Goal: Transaction & Acquisition: Download file/media

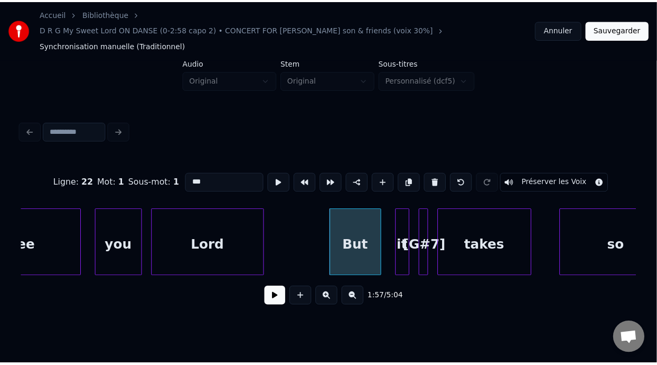
scroll to position [0, 27647]
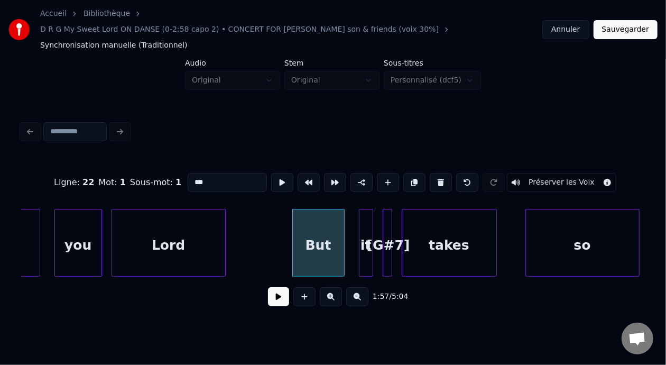
click at [631, 24] on button "Sauvegarder" at bounding box center [625, 29] width 64 height 19
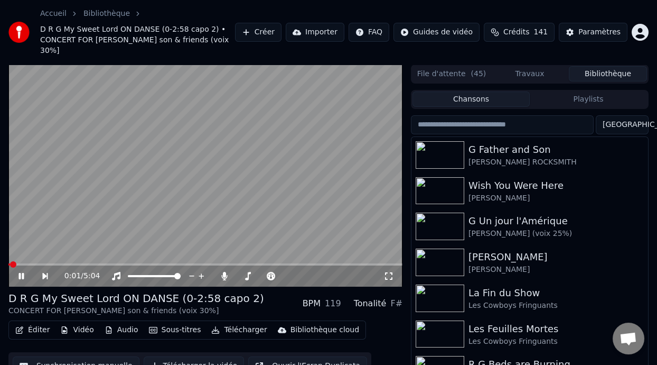
click at [16, 261] on span at bounding box center [13, 264] width 6 height 6
click at [162, 263] on div "100 100" at bounding box center [165, 257] width 25 height 15
click at [162, 267] on span at bounding box center [163, 267] width 5 height 5
click at [170, 265] on div "100 100" at bounding box center [165, 257] width 25 height 15
click at [170, 267] on div "0:05 / 5:04" at bounding box center [205, 275] width 394 height 21
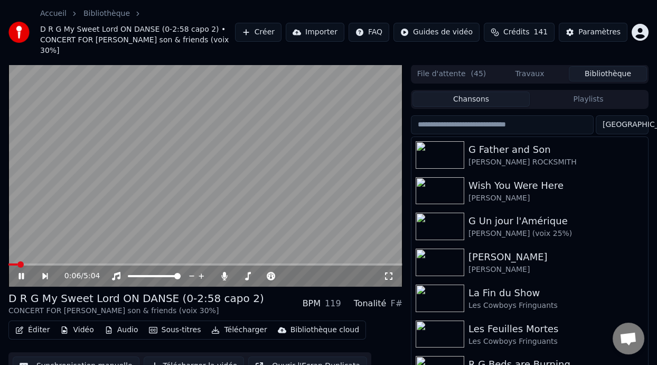
click at [157, 265] on div "0:06 / 5:04" at bounding box center [205, 175] width 394 height 222
click at [158, 264] on span at bounding box center [205, 264] width 394 height 2
click at [147, 261] on video at bounding box center [205, 175] width 394 height 222
click at [145, 263] on span at bounding box center [83, 264] width 150 height 2
click at [130, 261] on video at bounding box center [205, 175] width 394 height 222
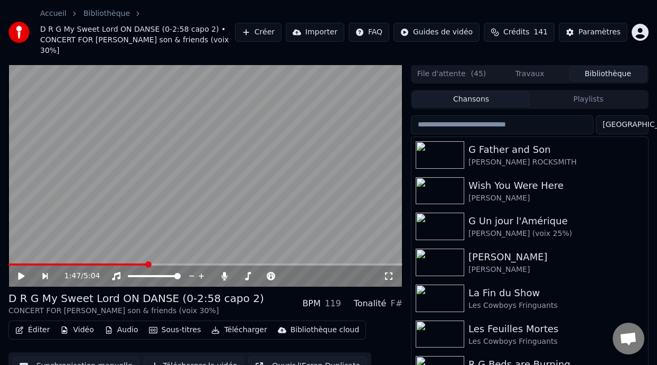
click at [17, 275] on icon at bounding box center [29, 276] width 24 height 8
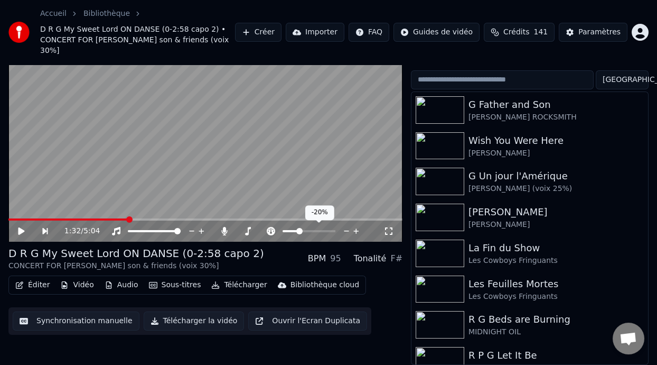
click at [298, 230] on span at bounding box center [299, 231] width 6 height 6
click at [114, 219] on span at bounding box center [61, 219] width 106 height 2
click at [19, 228] on icon at bounding box center [21, 230] width 6 height 7
click at [185, 284] on button "Sous-titres" at bounding box center [175, 284] width 61 height 15
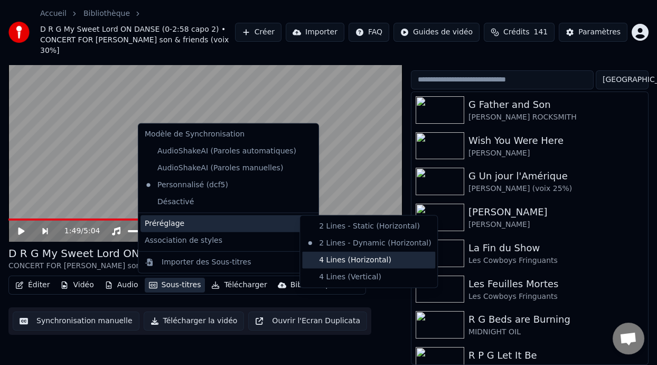
click at [367, 261] on div "4 Lines (Horizontal)" at bounding box center [368, 260] width 133 height 17
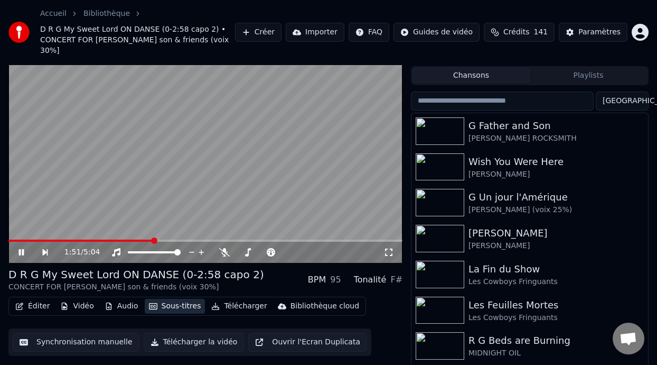
scroll to position [3, 0]
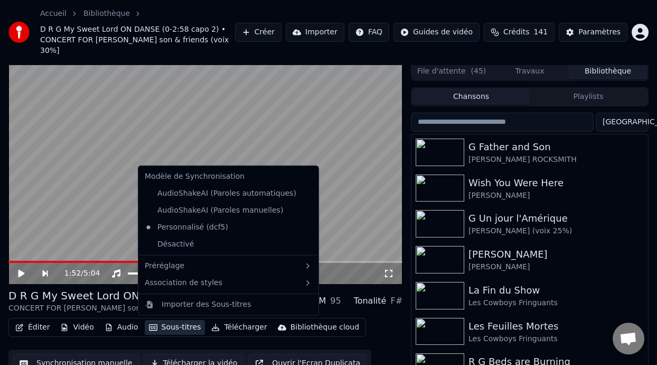
click at [40, 228] on video at bounding box center [205, 173] width 394 height 222
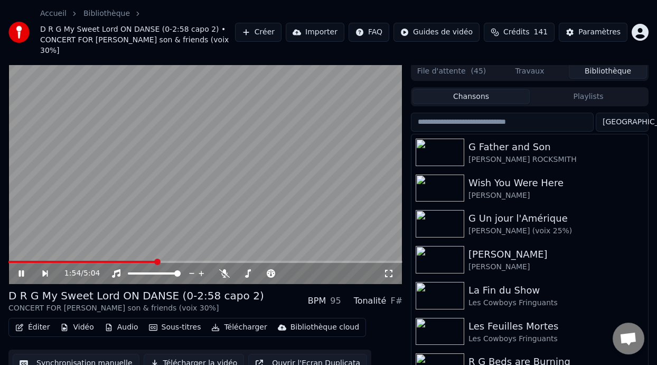
scroll to position [0, 0]
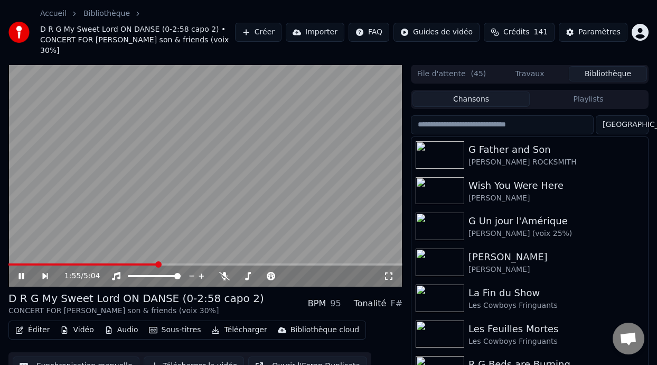
click at [133, 262] on video at bounding box center [205, 175] width 394 height 222
click at [137, 264] on span at bounding box center [83, 264] width 150 height 2
click at [26, 275] on icon at bounding box center [29, 276] width 24 height 8
click at [147, 263] on span at bounding box center [77, 264] width 139 height 2
click at [12, 274] on div "1:47 / 5:04" at bounding box center [205, 275] width 394 height 21
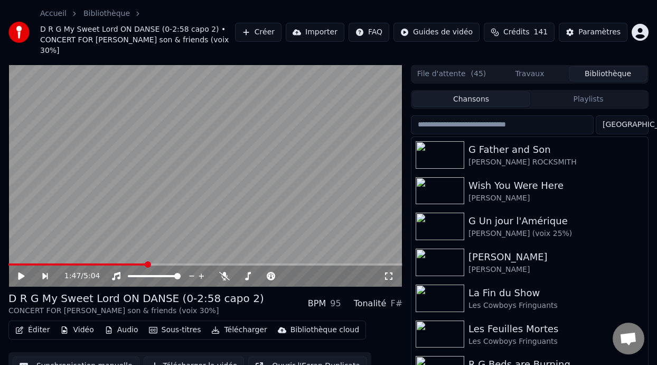
click at [18, 275] on icon at bounding box center [29, 276] width 24 height 8
click at [128, 264] on span at bounding box center [67, 264] width 119 height 2
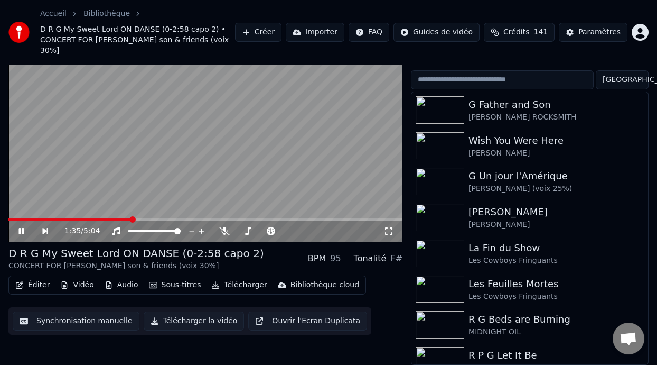
click at [132, 218] on span at bounding box center [69, 219] width 123 height 2
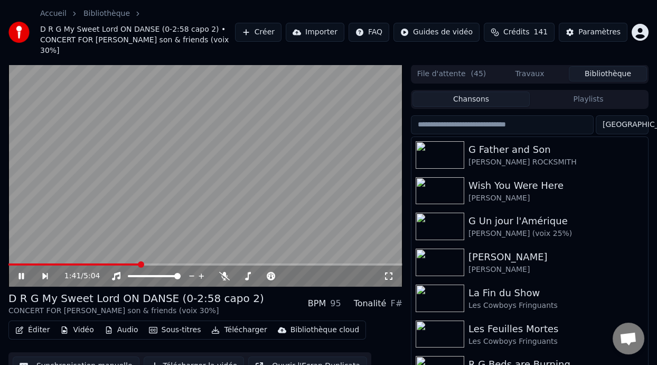
click at [24, 273] on icon at bounding box center [29, 276] width 24 height 8
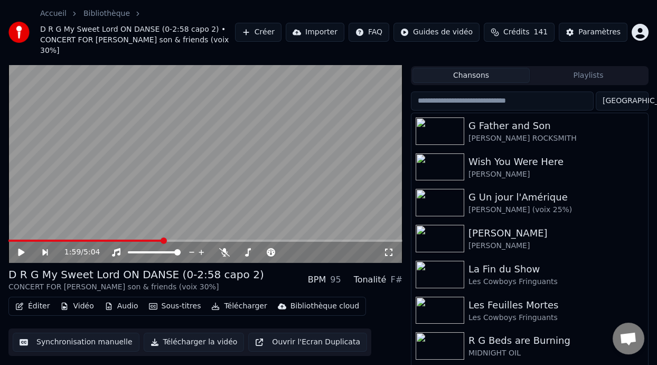
scroll to position [3, 0]
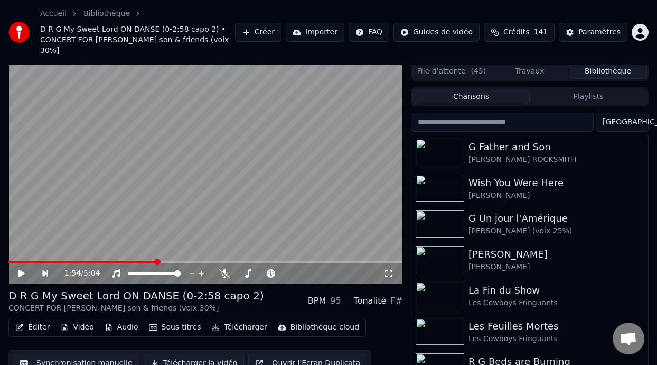
click at [19, 270] on icon at bounding box center [21, 273] width 6 height 7
click at [27, 270] on icon at bounding box center [29, 273] width 24 height 8
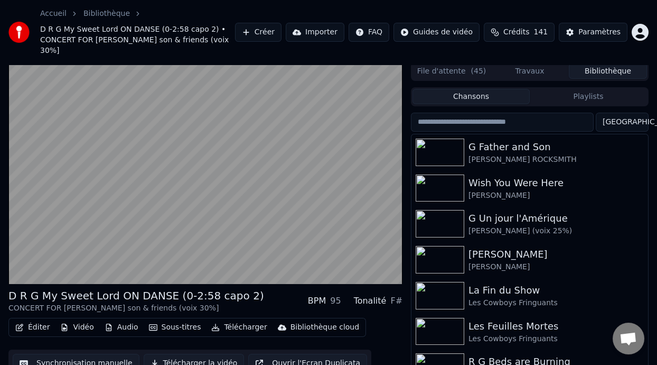
scroll to position [45, 0]
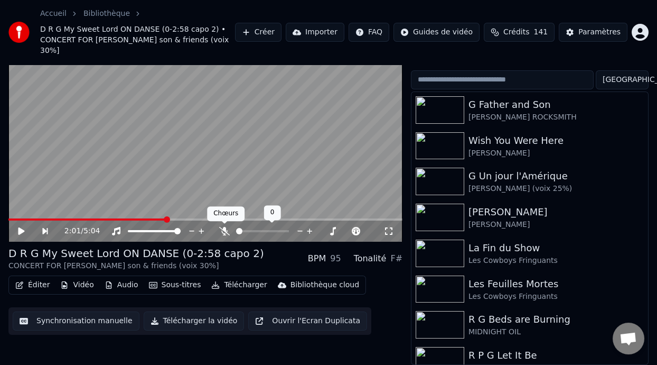
click at [222, 227] on icon at bounding box center [224, 231] width 11 height 8
click at [20, 230] on icon at bounding box center [21, 230] width 6 height 7
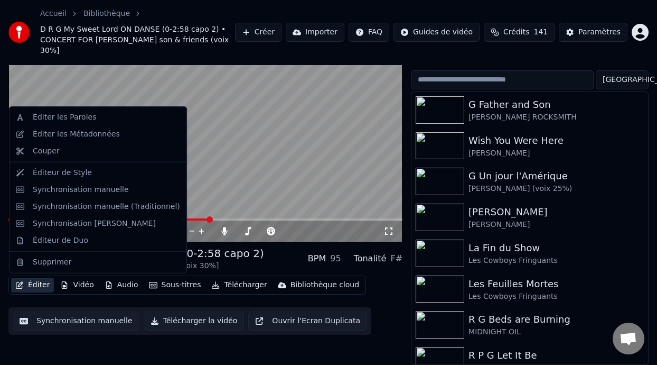
click at [42, 282] on button "Éditer" at bounding box center [32, 284] width 43 height 15
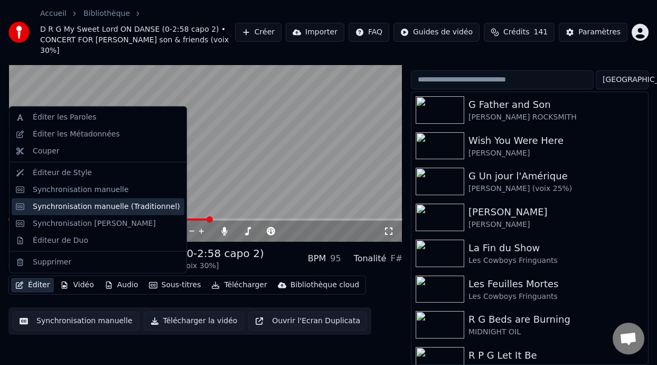
click at [119, 206] on div "Synchronisation manuelle (Traditionnel)" at bounding box center [106, 206] width 147 height 11
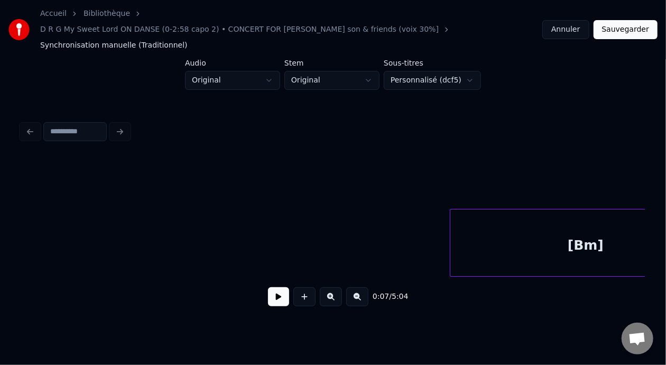
scroll to position [0, 12324]
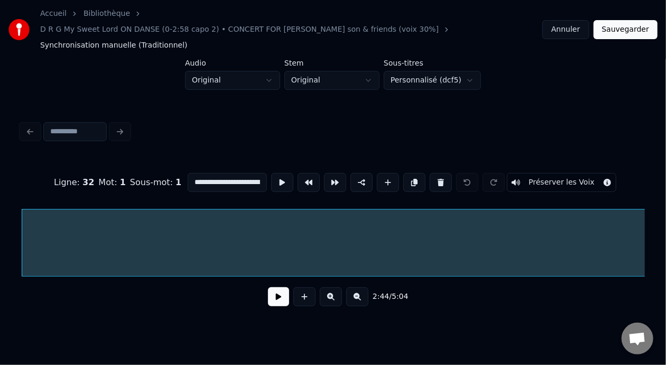
scroll to position [0, 39158]
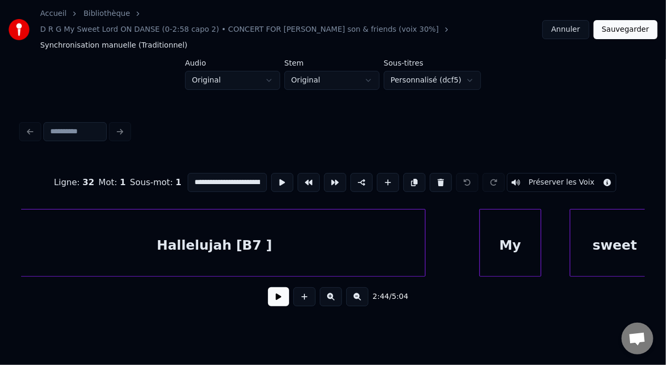
click at [324, 228] on div "Hallelujah [B7 ]" at bounding box center [214, 245] width 421 height 72
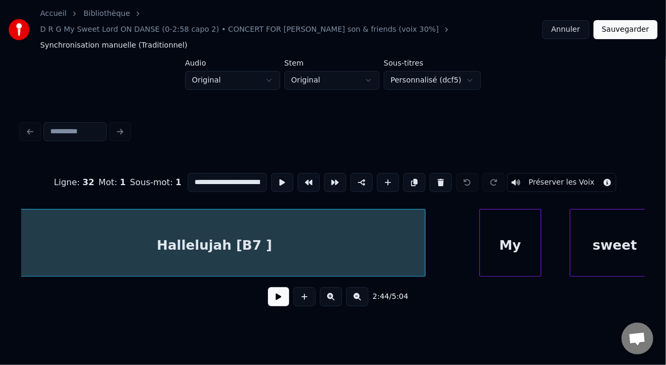
type input "**********"
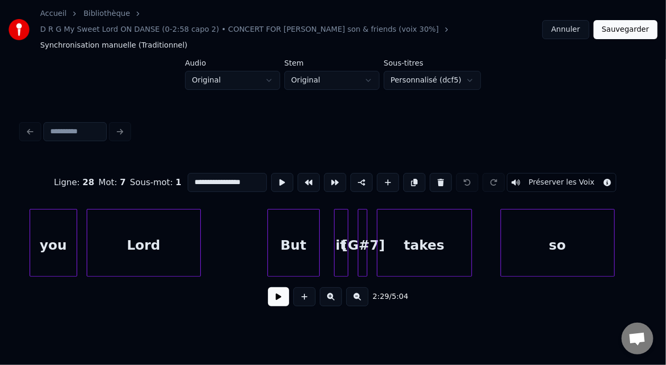
scroll to position [0, 27630]
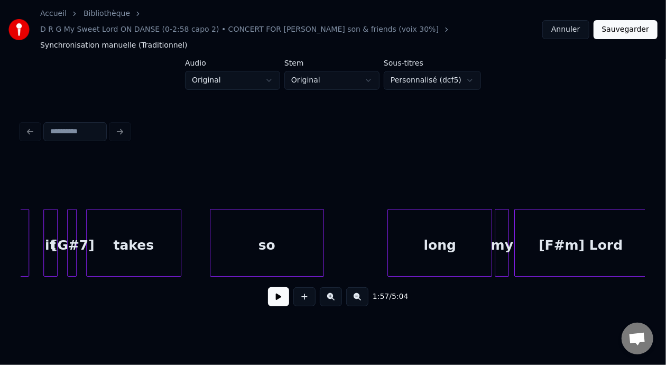
scroll to position [0, 27921]
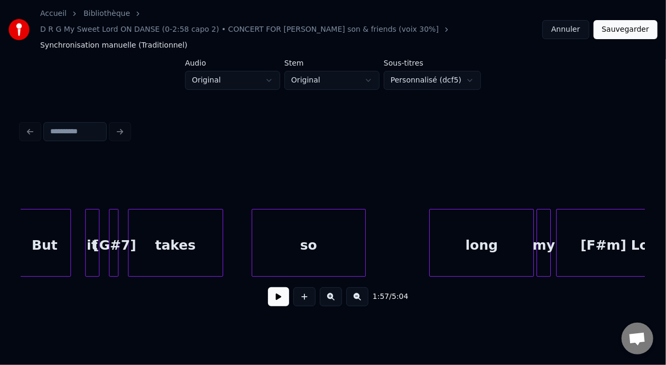
click at [364, 287] on button at bounding box center [357, 296] width 22 height 19
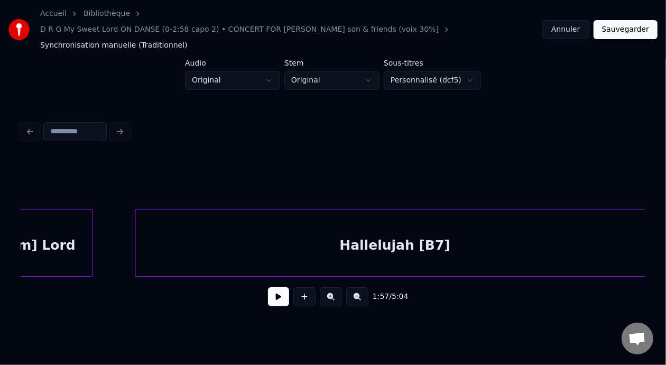
scroll to position [0, 25488]
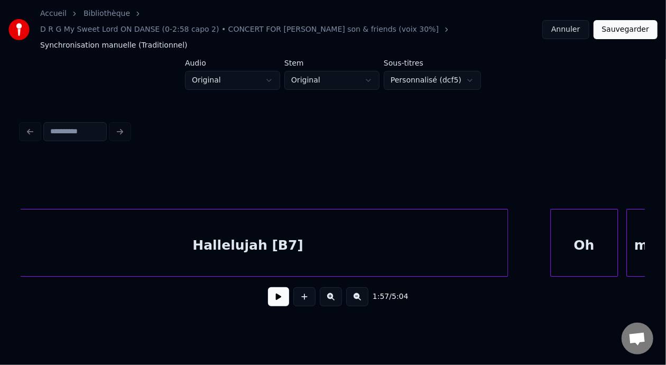
click at [281, 231] on div "Hallelujah [B7]" at bounding box center [247, 245] width 519 height 72
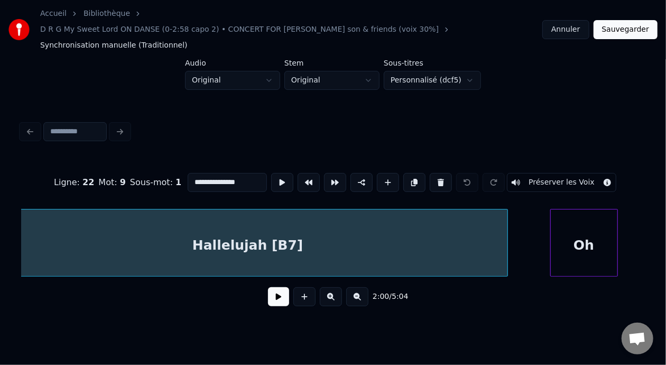
scroll to position [0, 25454]
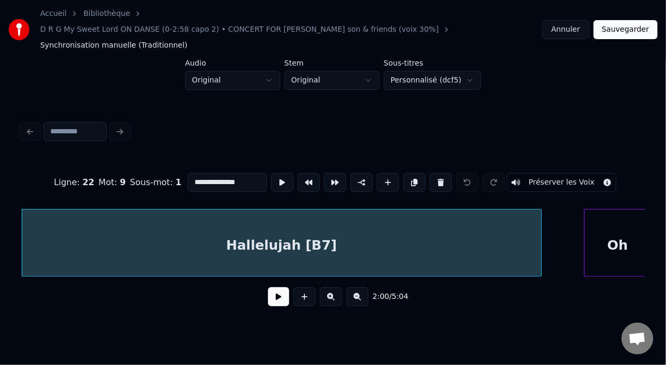
click at [216, 173] on input "**********" at bounding box center [227, 182] width 79 height 19
click at [247, 234] on div "Hallelujah [B]" at bounding box center [281, 245] width 519 height 72
type input "**********"
click at [276, 287] on button at bounding box center [278, 296] width 21 height 19
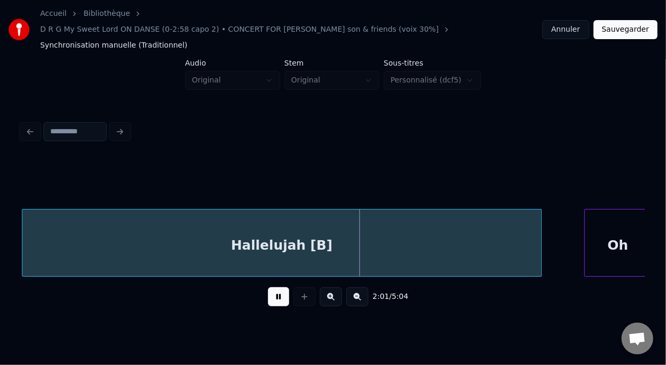
click at [276, 287] on button at bounding box center [278, 296] width 21 height 19
click at [273, 287] on button at bounding box center [278, 296] width 21 height 19
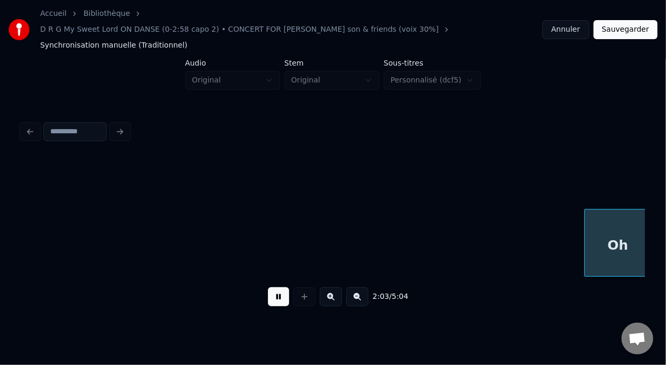
scroll to position [0, 26079]
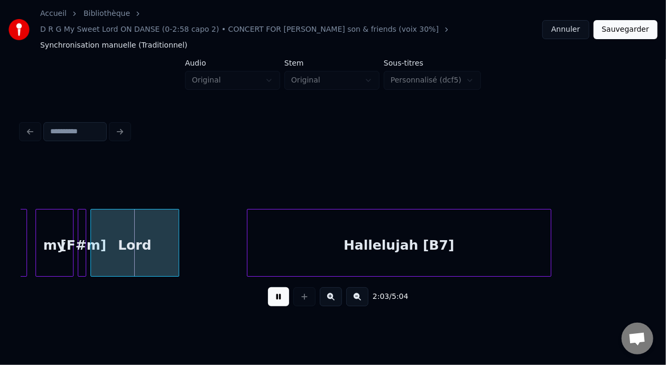
click at [273, 287] on button at bounding box center [278, 296] width 21 height 19
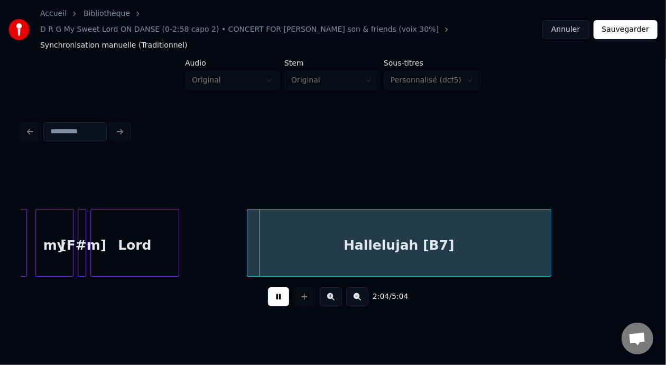
click at [273, 287] on button at bounding box center [278, 296] width 21 height 19
click at [447, 230] on div "Hallelujah [B7]" at bounding box center [398, 245] width 303 height 72
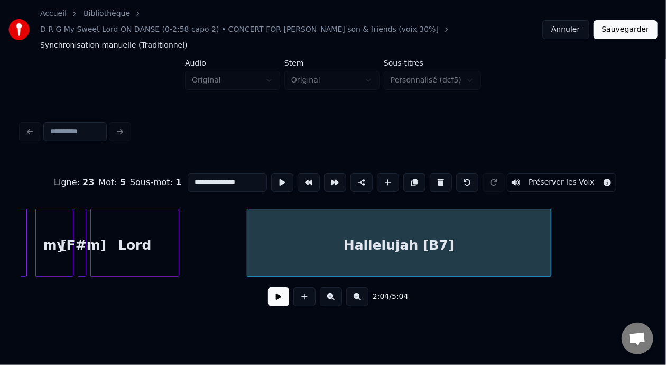
click at [216, 173] on input "**********" at bounding box center [227, 182] width 79 height 19
type input "**********"
click at [268, 287] on button at bounding box center [278, 296] width 21 height 19
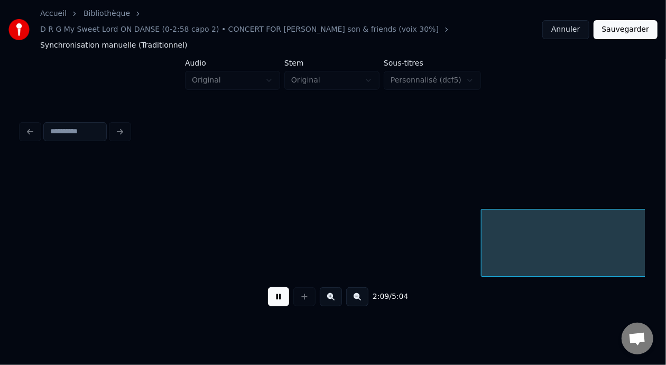
scroll to position [0, 27327]
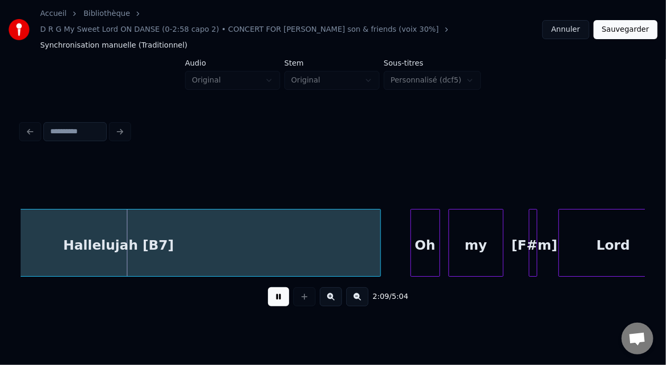
click at [268, 287] on button at bounding box center [278, 296] width 21 height 19
click at [152, 230] on div "Hallelujah [B7]" at bounding box center [118, 245] width 523 height 72
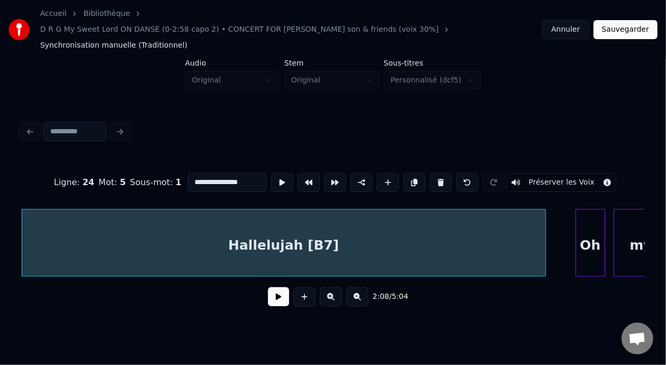
click at [216, 173] on input "**********" at bounding box center [227, 182] width 79 height 19
type input "**********"
click at [272, 287] on button at bounding box center [278, 296] width 21 height 19
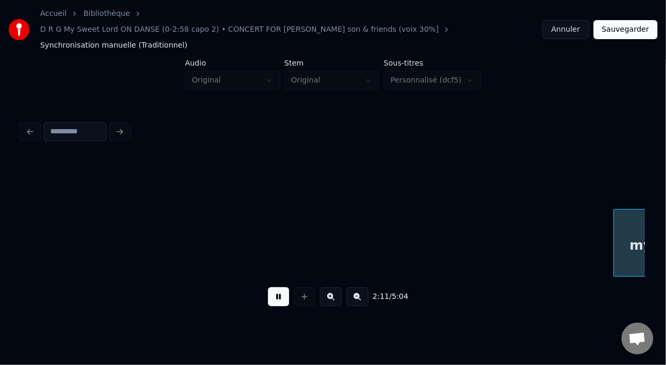
scroll to position [0, 27786]
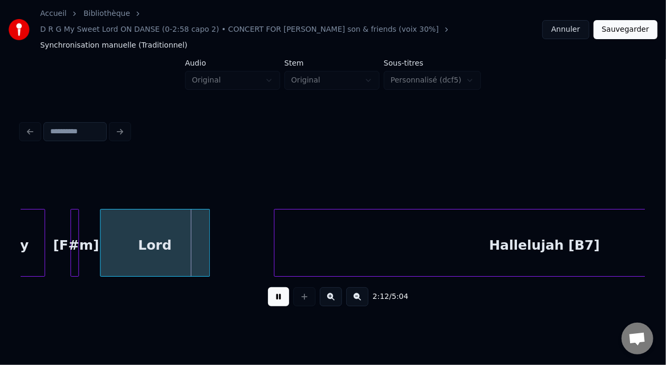
click at [274, 287] on button at bounding box center [278, 296] width 21 height 19
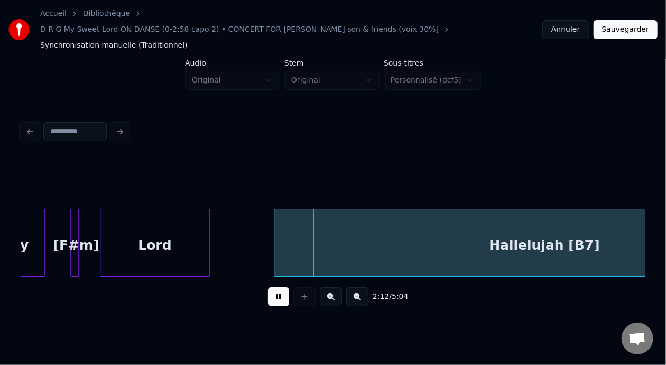
click at [274, 287] on button at bounding box center [278, 296] width 21 height 19
click at [563, 226] on div "Hallelujah [B7]" at bounding box center [544, 245] width 540 height 72
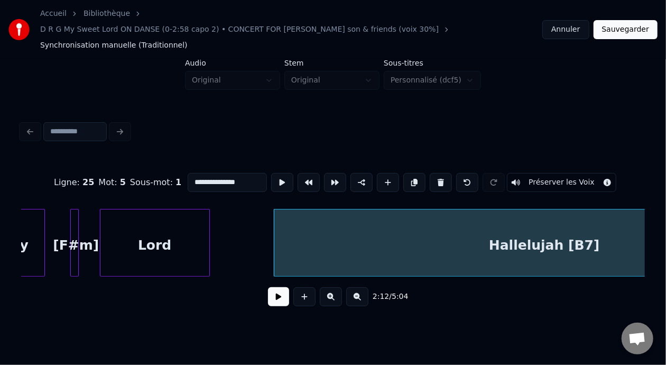
click at [216, 173] on input "**********" at bounding box center [227, 182] width 79 height 19
type input "**********"
click at [278, 288] on button at bounding box center [278, 296] width 21 height 19
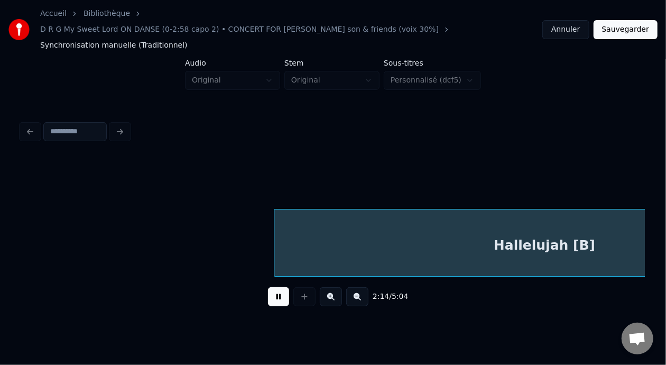
scroll to position [0, 28409]
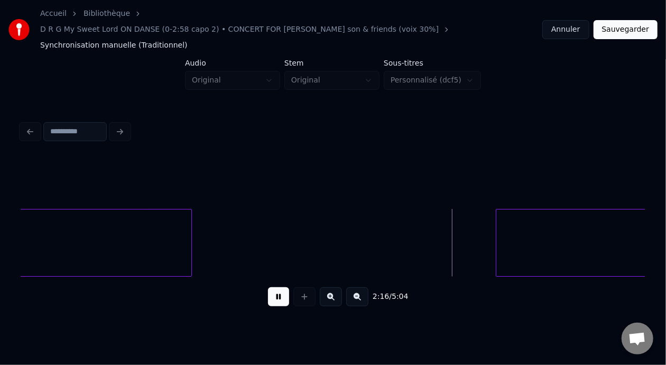
click at [273, 287] on button at bounding box center [278, 296] width 21 height 19
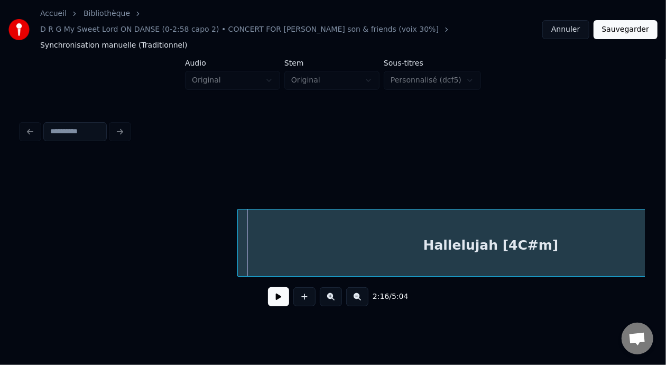
scroll to position [0, 28777]
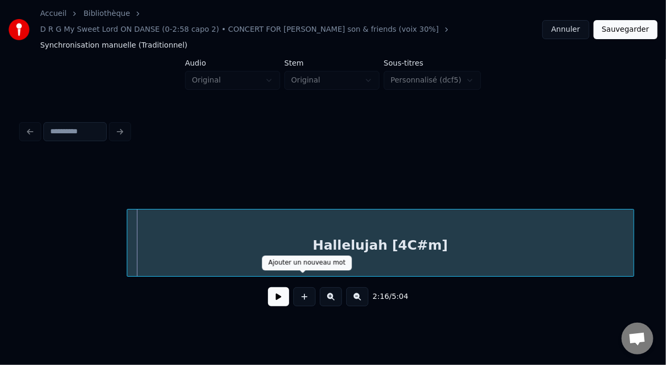
click at [268, 287] on button at bounding box center [278, 296] width 21 height 19
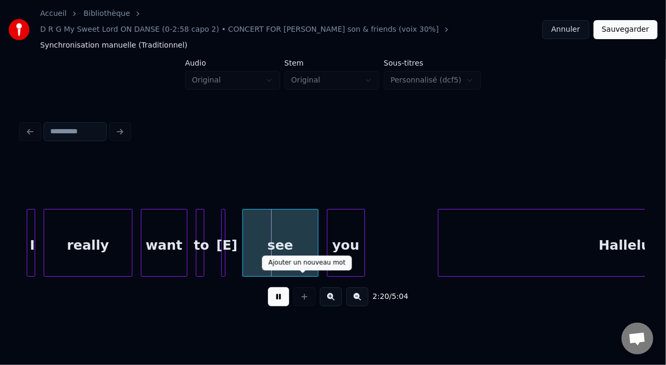
click at [268, 287] on button at bounding box center [278, 296] width 21 height 19
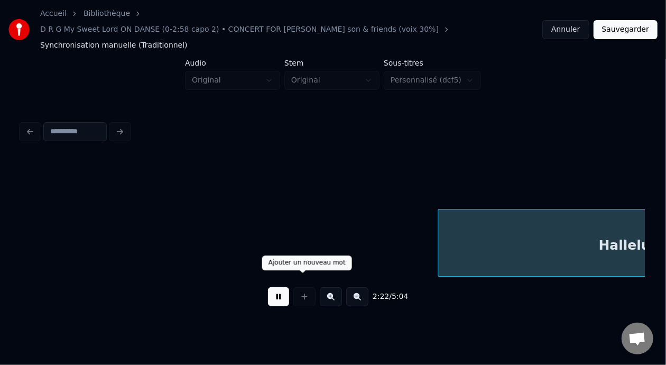
scroll to position [0, 30027]
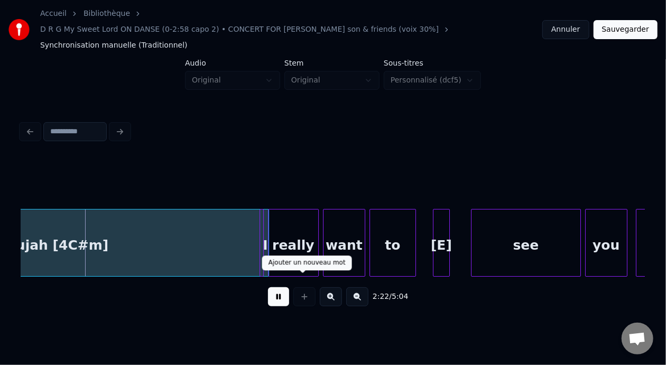
click at [268, 287] on button at bounding box center [278, 296] width 21 height 19
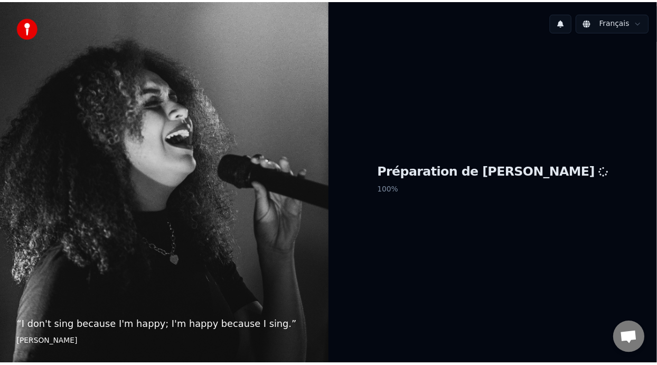
scroll to position [3, 0]
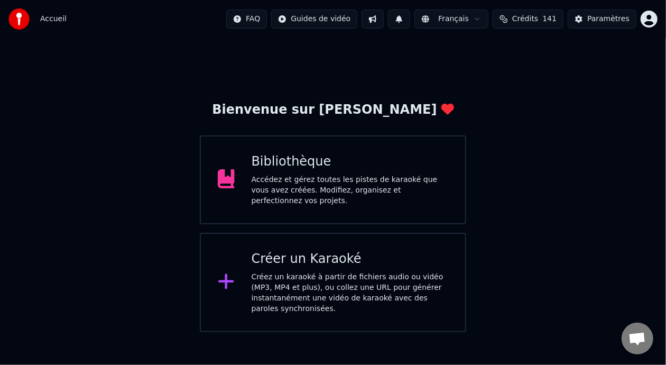
click at [354, 169] on div "Bibliothèque" at bounding box center [350, 161] width 197 height 17
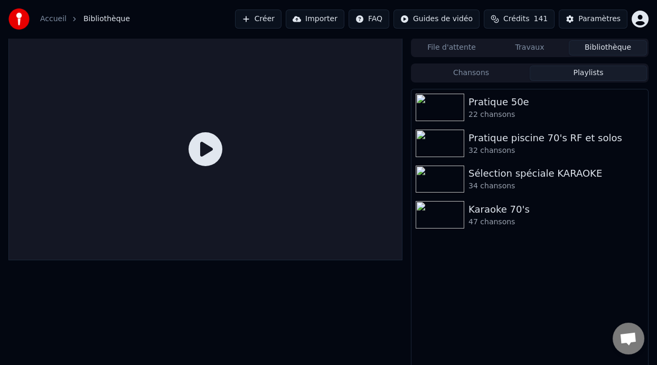
click at [606, 71] on button "Playlists" at bounding box center [588, 73] width 117 height 15
click at [517, 211] on div "Karaoke 70's" at bounding box center [551, 209] width 165 height 15
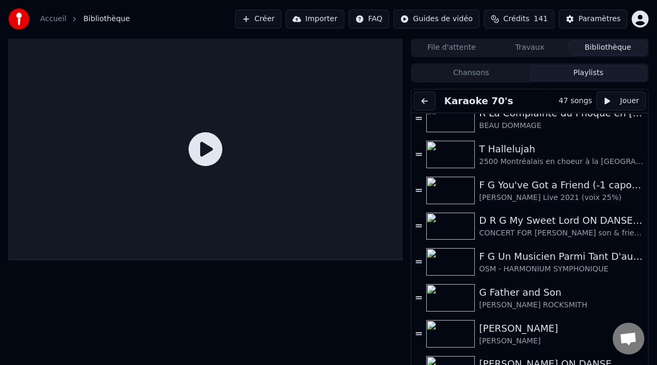
scroll to position [107, 0]
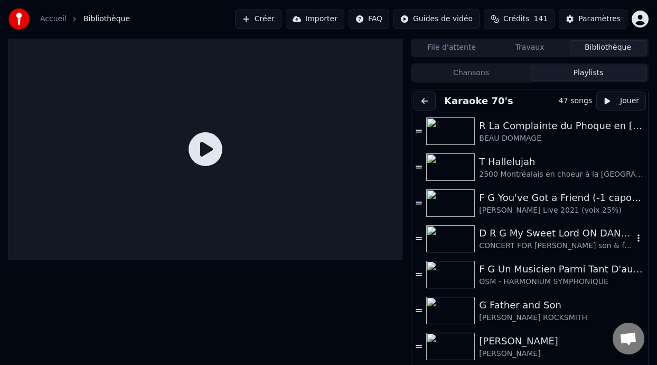
click at [538, 233] on div "D R G My Sweet Lord ON DANSE (0-2:58 capo 2)" at bounding box center [556, 233] width 154 height 15
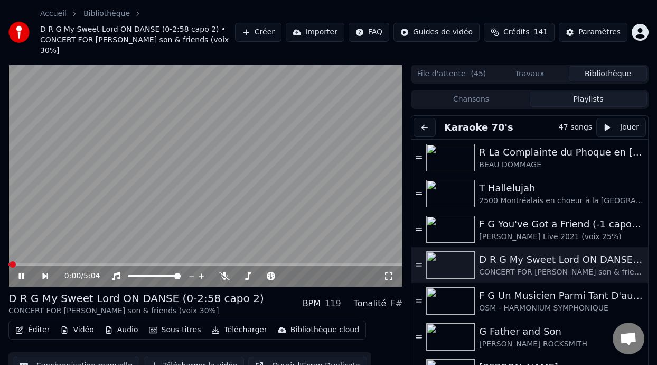
click at [22, 275] on icon at bounding box center [29, 276] width 24 height 8
click at [208, 261] on span at bounding box center [208, 264] width 6 height 6
click at [177, 253] on video at bounding box center [205, 175] width 394 height 222
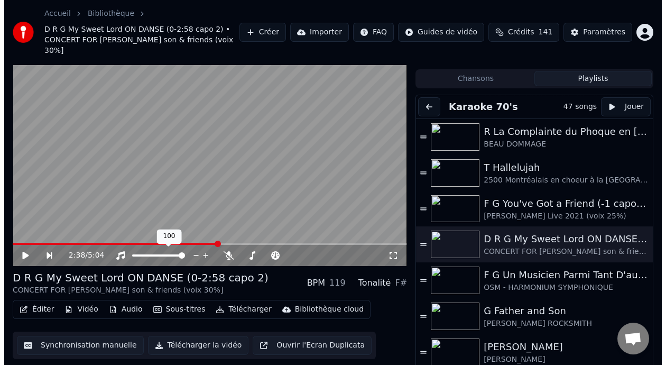
scroll to position [0, 0]
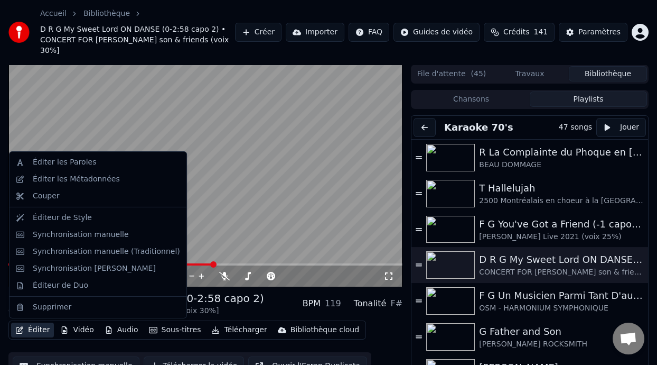
click at [40, 325] on button "Éditer" at bounding box center [32, 329] width 43 height 15
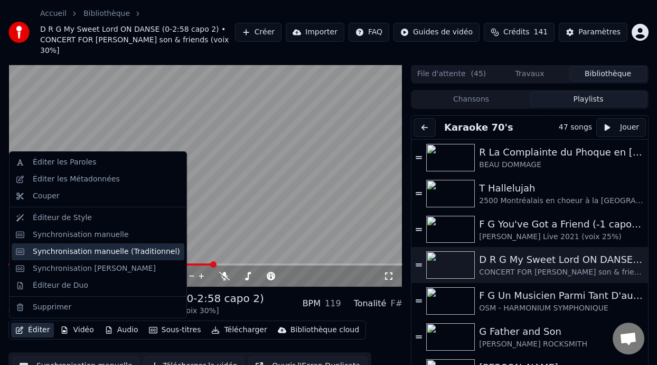
click at [136, 250] on div "Synchronisation manuelle (Traditionnel)" at bounding box center [106, 251] width 147 height 11
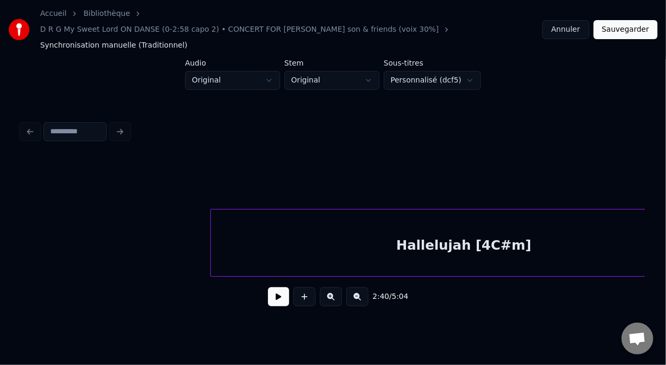
scroll to position [0, 28620]
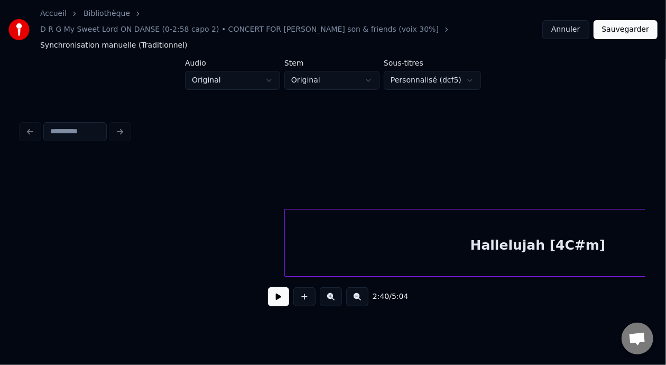
click at [561, 227] on div "Hallelujah [4C#m]" at bounding box center [538, 245] width 506 height 72
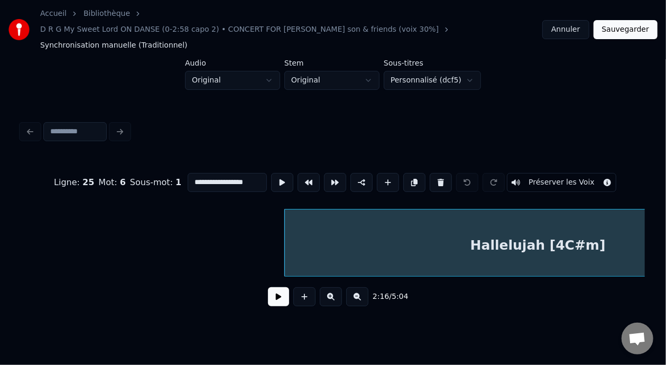
click at [214, 173] on input "**********" at bounding box center [227, 182] width 79 height 19
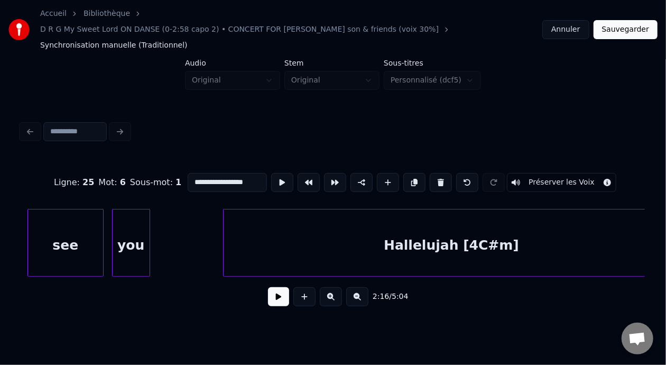
scroll to position [0, 29875]
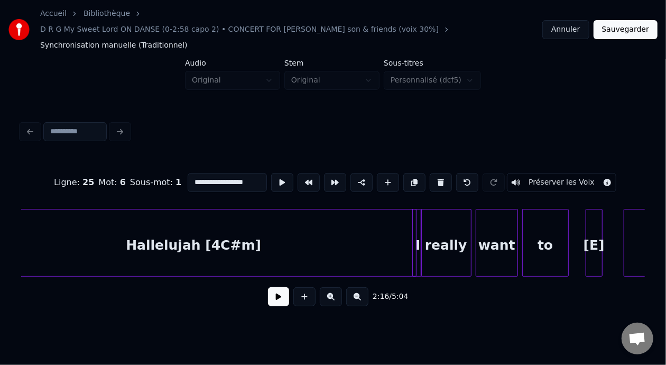
click at [248, 230] on div "Hallelujah [4C#m]" at bounding box center [194, 245] width 456 height 72
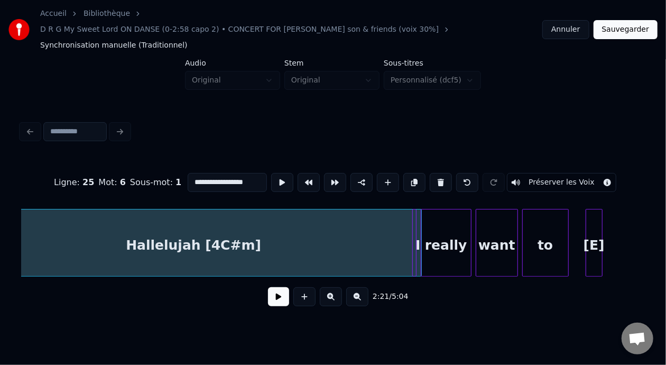
scroll to position [0, 29818]
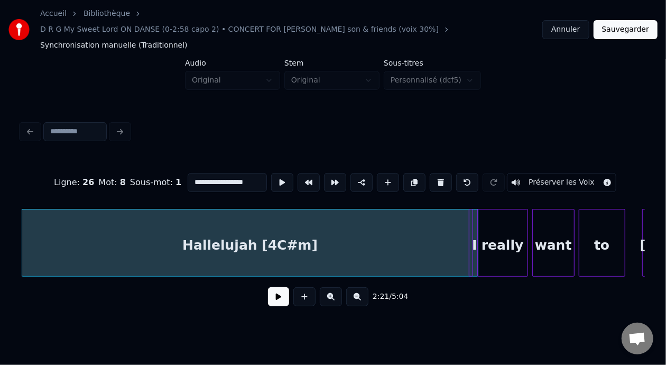
click at [215, 173] on input "**********" at bounding box center [227, 182] width 79 height 19
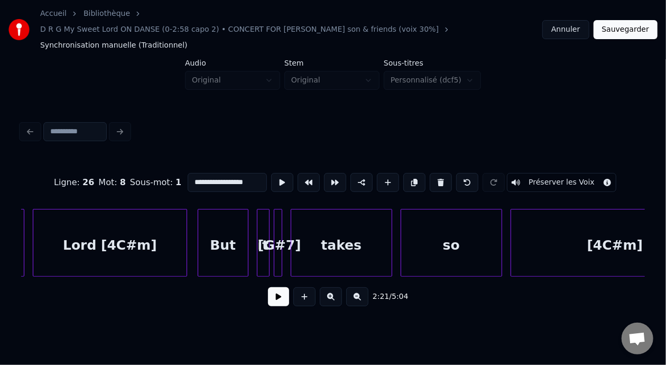
scroll to position [0, 30519]
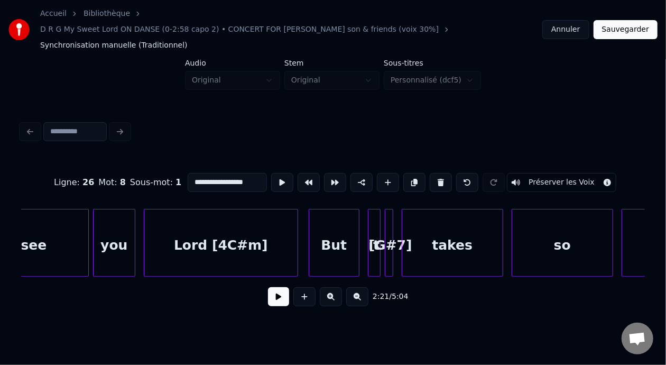
click at [237, 226] on div "Lord [4C#m]" at bounding box center [220, 245] width 153 height 72
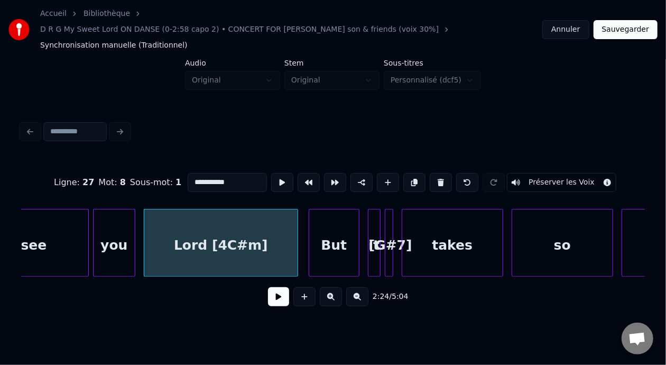
click at [195, 173] on input "**********" at bounding box center [227, 182] width 79 height 19
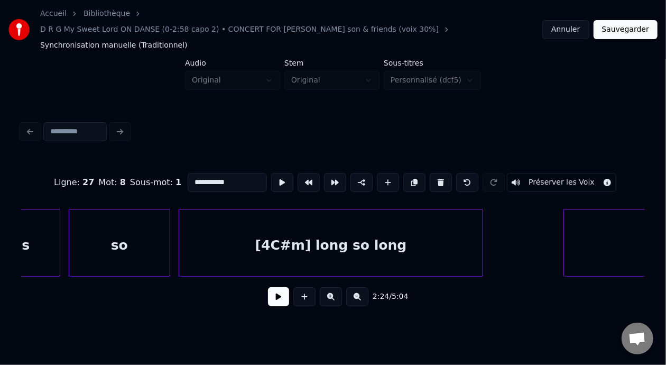
scroll to position [0, 31073]
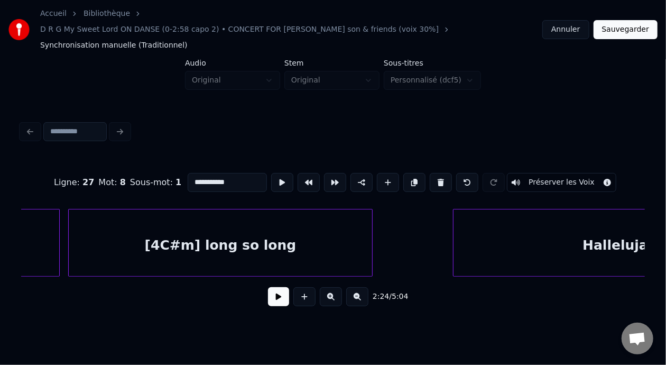
click at [249, 228] on div "[4C#m] long so long" at bounding box center [220, 245] width 303 height 72
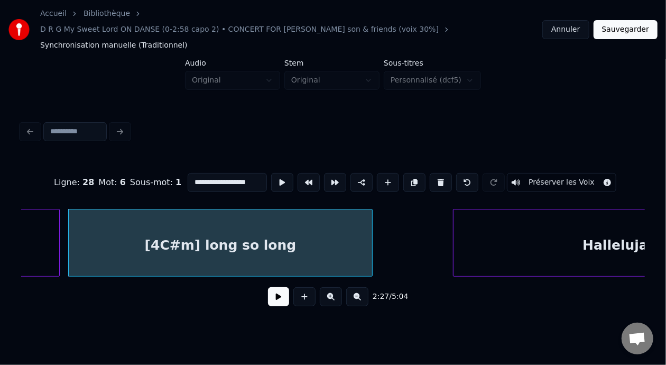
click at [188, 173] on input "**********" at bounding box center [227, 182] width 79 height 19
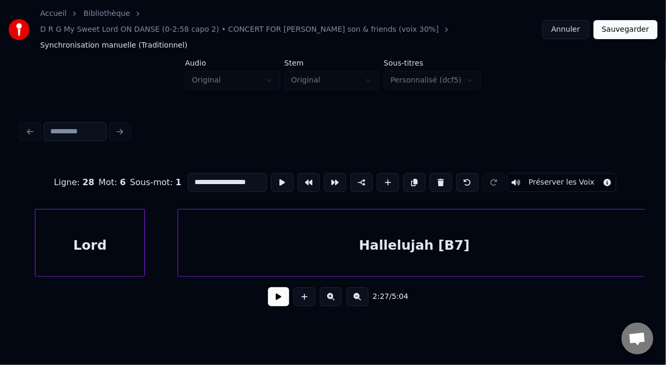
scroll to position [0, 32254]
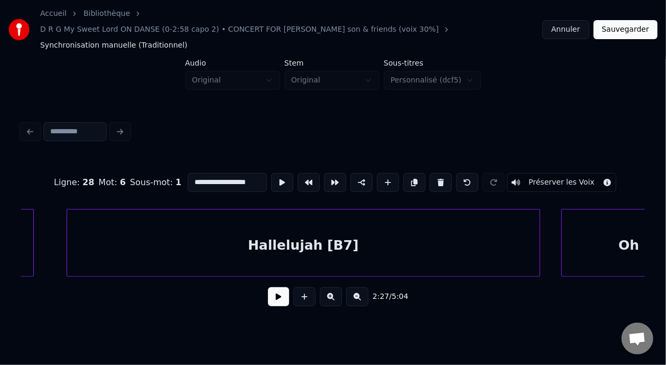
click at [287, 232] on div "Hallelujah [B7]" at bounding box center [303, 245] width 472 height 72
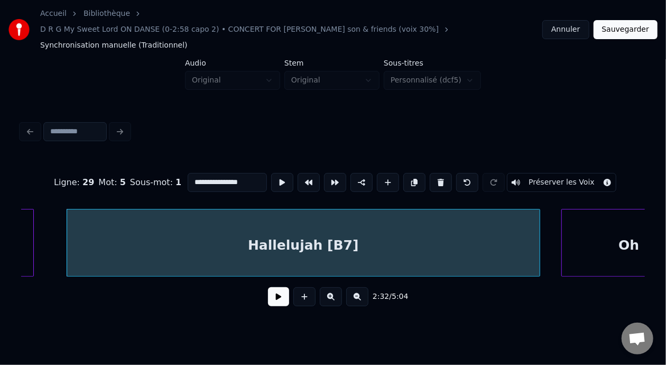
type input "**********"
click at [278, 287] on button at bounding box center [278, 296] width 21 height 19
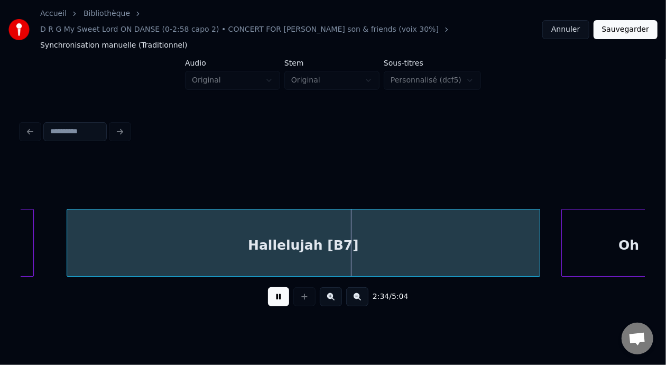
click at [278, 287] on button at bounding box center [278, 296] width 21 height 19
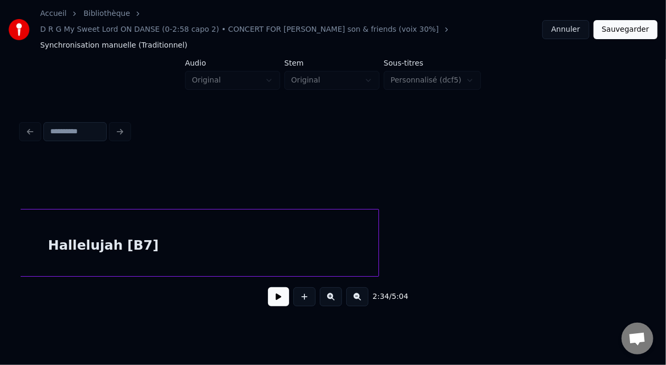
click at [276, 226] on div "Hallelujah [B7]" at bounding box center [103, 245] width 550 height 72
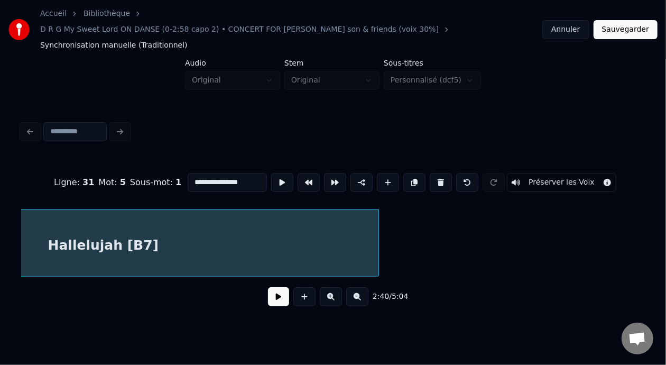
type input "**********"
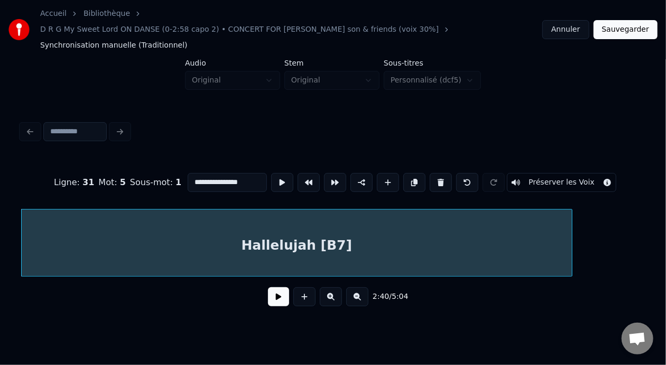
click at [275, 287] on button at bounding box center [278, 296] width 21 height 19
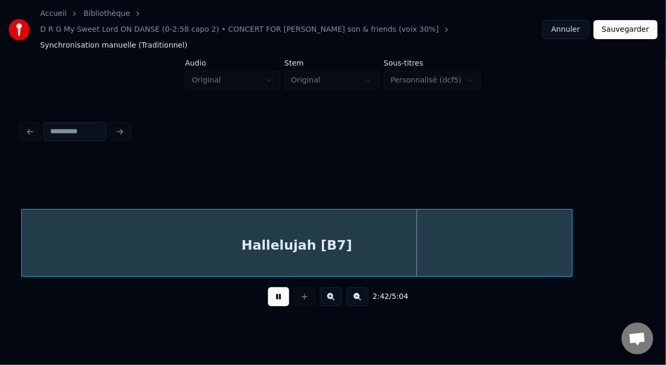
click at [268, 287] on button at bounding box center [278, 296] width 21 height 19
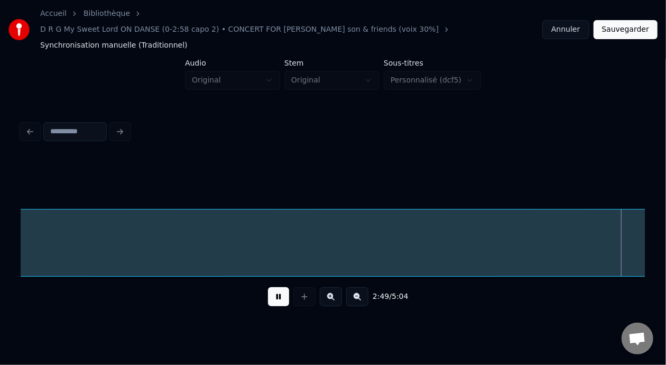
scroll to position [0, 35893]
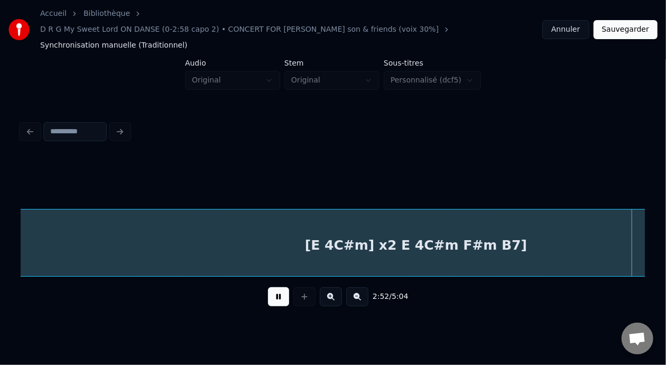
click at [272, 287] on button at bounding box center [278, 296] width 21 height 19
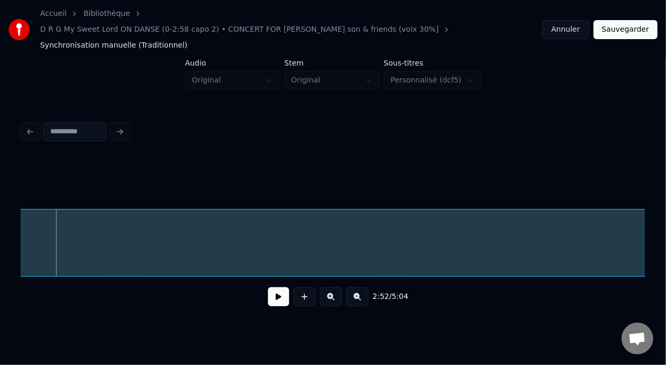
click at [273, 287] on button at bounding box center [278, 296] width 21 height 19
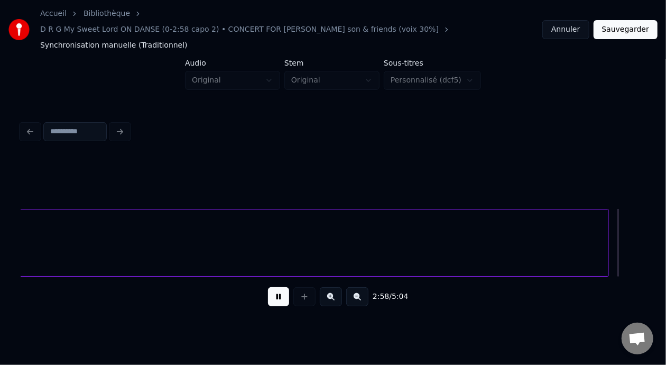
click at [273, 287] on button at bounding box center [278, 296] width 21 height 19
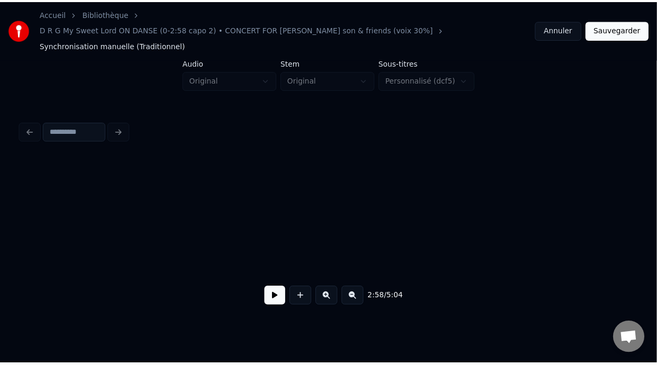
scroll to position [0, 37767]
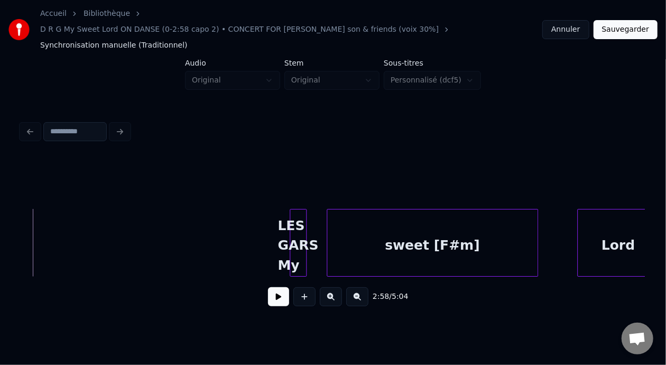
click at [627, 25] on button "Sauvegarder" at bounding box center [625, 29] width 64 height 19
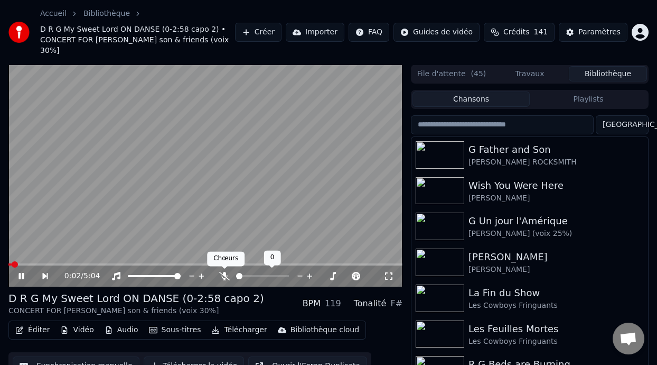
click at [227, 273] on icon at bounding box center [224, 276] width 11 height 8
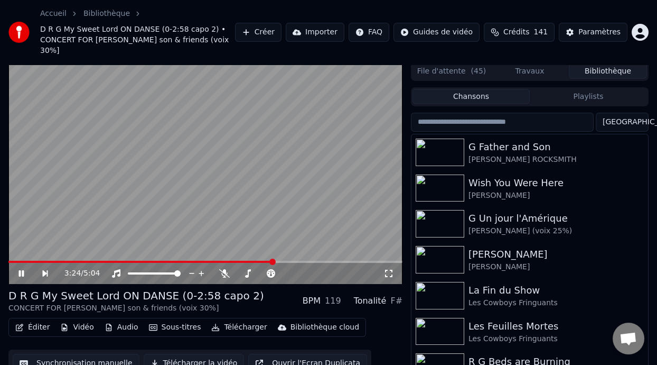
scroll to position [45, 0]
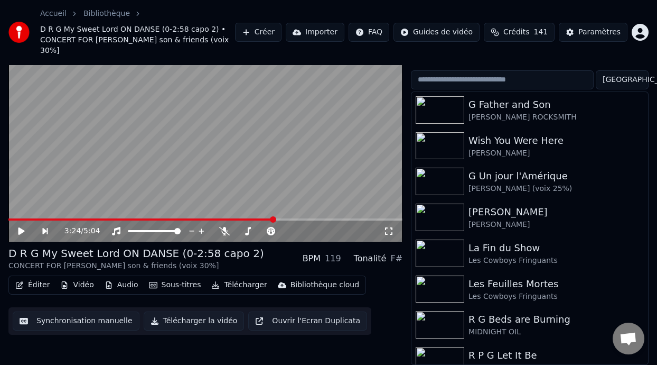
click at [41, 282] on button "Éditer" at bounding box center [32, 284] width 43 height 15
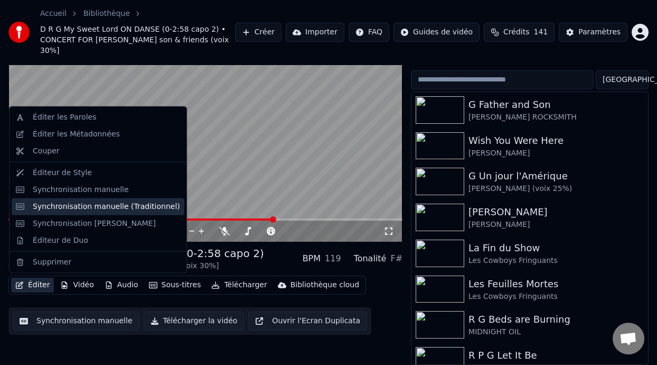
click at [127, 205] on div "Synchronisation manuelle (Traditionnel)" at bounding box center [106, 206] width 147 height 11
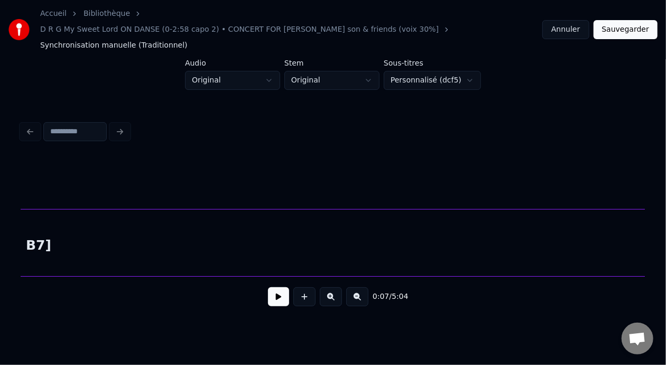
scroll to position [0, 35926]
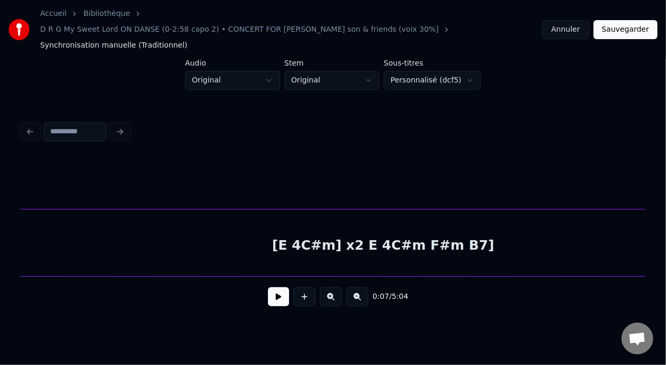
click at [315, 231] on div "[E 4C#m] x2 E 4C#m F#m B7]" at bounding box center [382, 245] width 2885 height 72
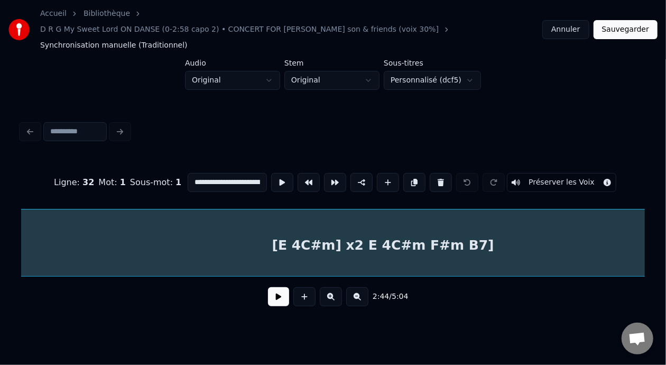
scroll to position [0, 34844]
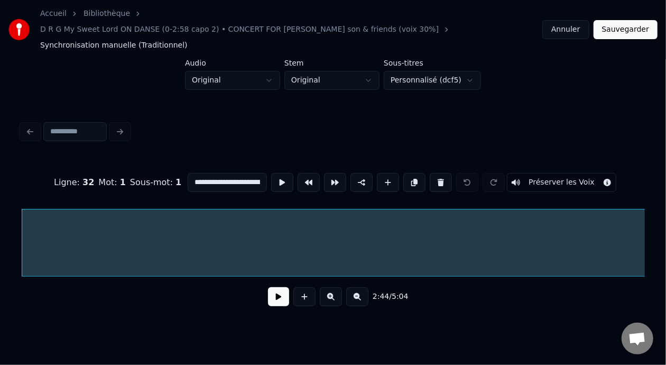
click at [188, 173] on input "**********" at bounding box center [227, 182] width 79 height 19
click at [222, 173] on input "**********" at bounding box center [227, 182] width 79 height 19
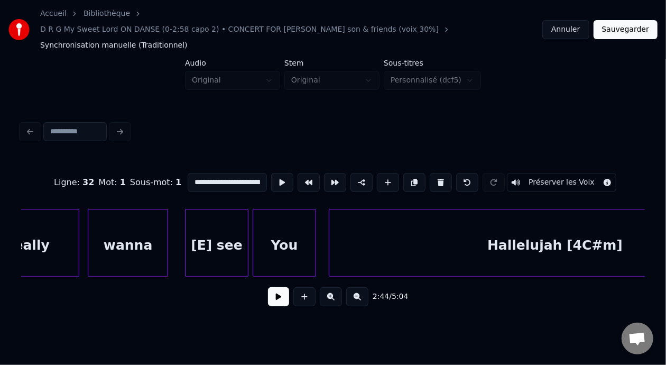
scroll to position [0, 41633]
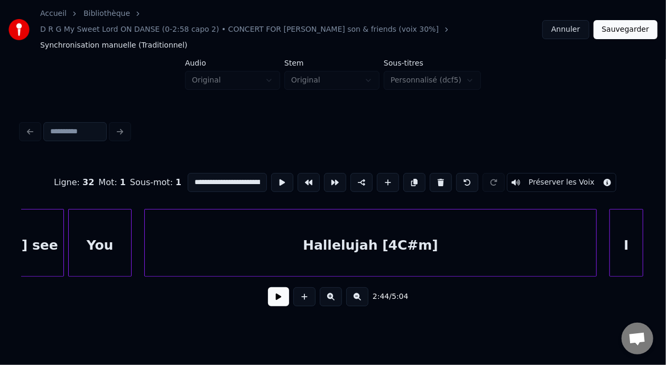
click at [412, 227] on div "Hallelujah [4C#m]" at bounding box center [370, 245] width 451 height 72
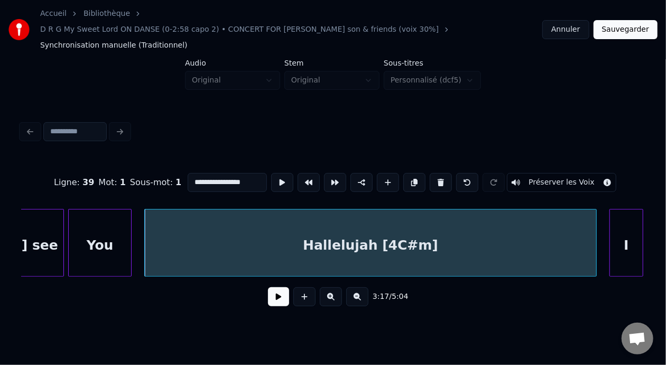
click at [212, 173] on input "**********" at bounding box center [227, 182] width 79 height 19
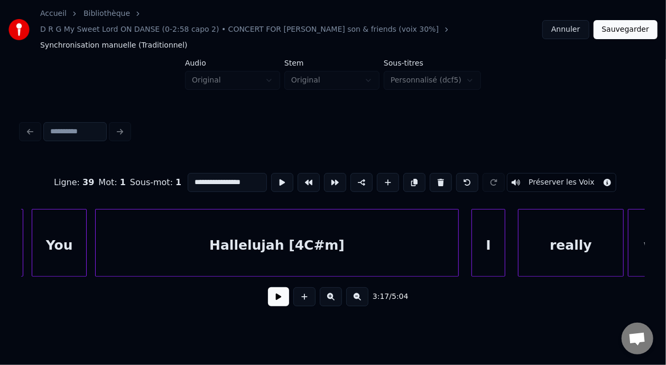
scroll to position [0, 42518]
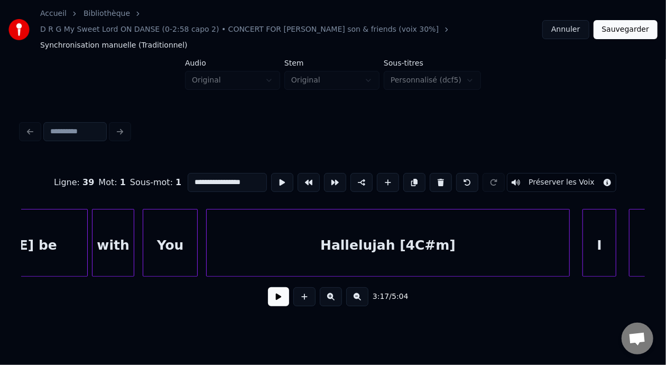
click at [398, 221] on div "Hallelujah [4C#m]" at bounding box center [388, 245] width 363 height 72
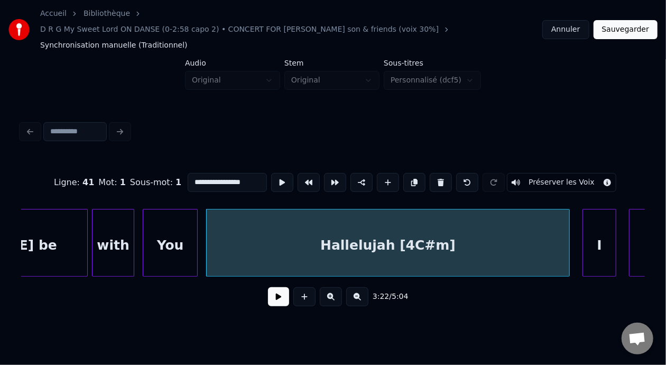
click at [211, 173] on input "**********" at bounding box center [227, 182] width 79 height 19
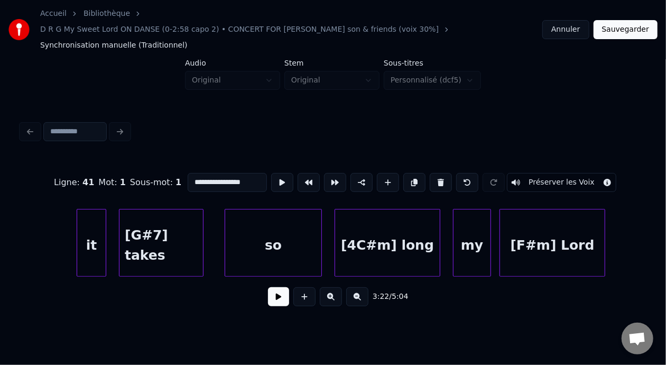
scroll to position [0, 43736]
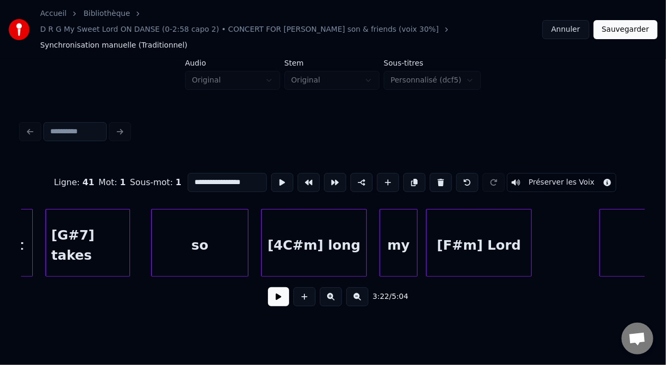
click at [311, 222] on div "[4C#m] long" at bounding box center [314, 245] width 105 height 72
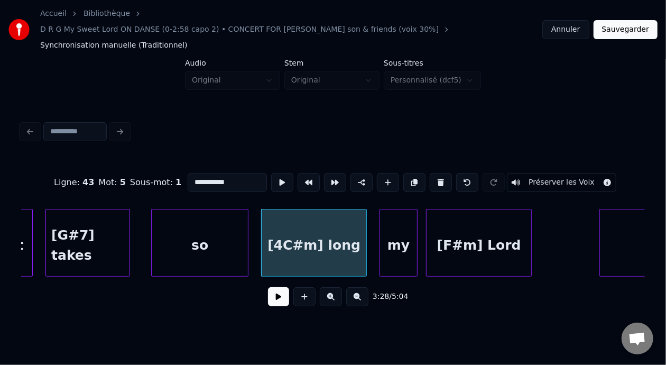
click at [188, 173] on input "**********" at bounding box center [227, 182] width 79 height 19
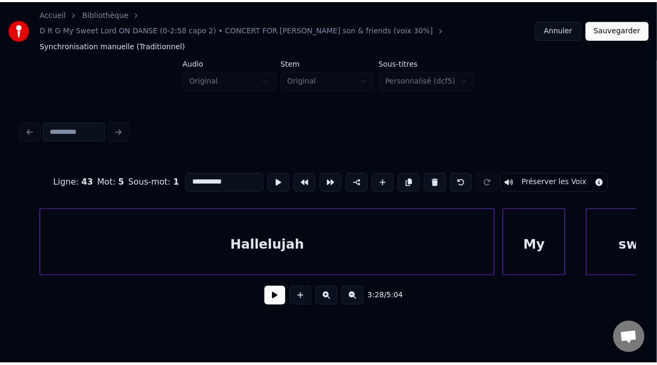
scroll to position [0, 51041]
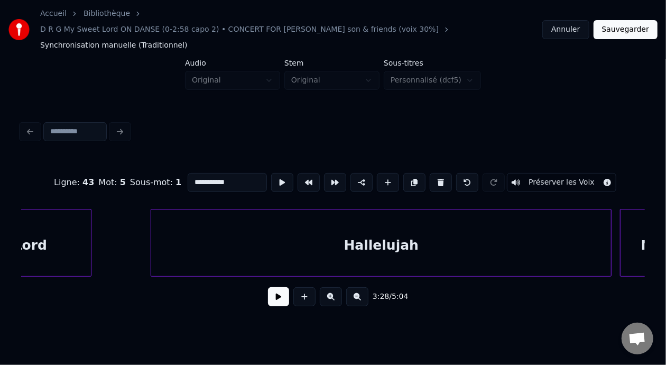
type input "**********"
click at [619, 24] on button "Sauvegarder" at bounding box center [625, 29] width 64 height 19
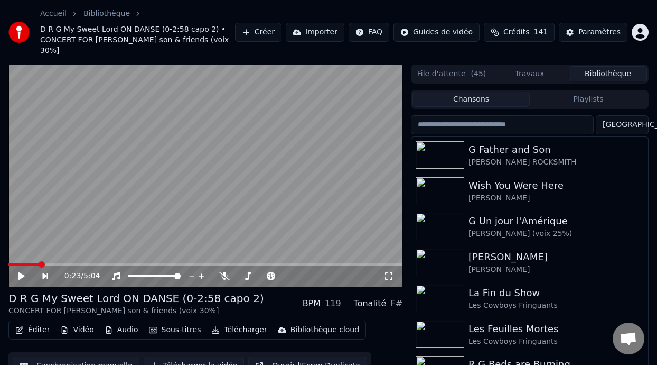
click at [43, 330] on button "Éditer" at bounding box center [32, 329] width 43 height 15
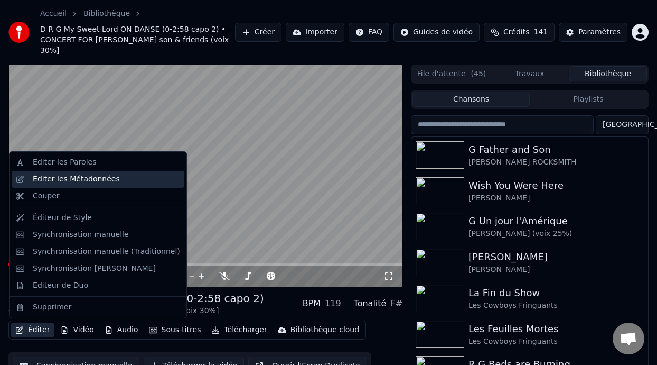
click at [116, 180] on div "Éditer les Métadonnées" at bounding box center [106, 179] width 147 height 11
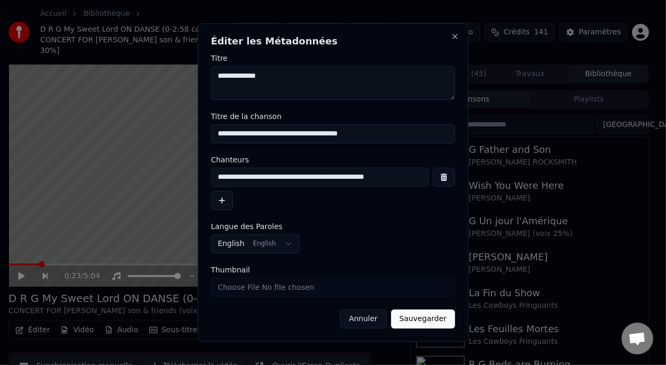
click at [351, 134] on input "**********" at bounding box center [333, 133] width 244 height 19
type input "**********"
click at [423, 320] on button "Sauvegarder" at bounding box center [423, 318] width 64 height 19
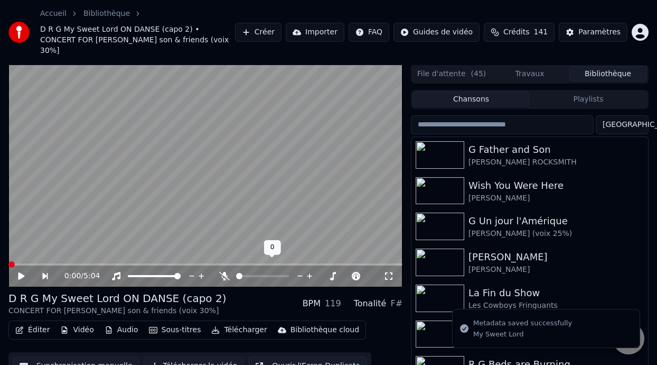
click at [222, 272] on icon at bounding box center [224, 276] width 11 height 8
click at [145, 271] on div at bounding box center [164, 276] width 85 height 11
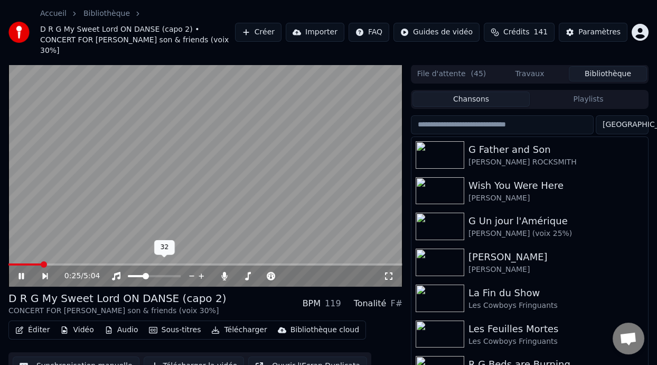
click at [145, 275] on span at bounding box center [136, 276] width 17 height 2
click at [144, 273] on span at bounding box center [145, 276] width 6 height 6
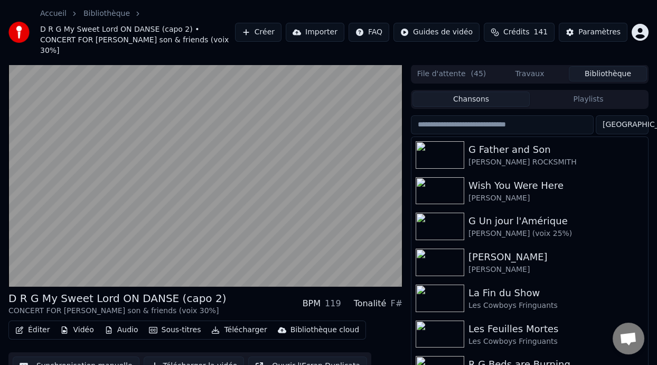
scroll to position [34, 0]
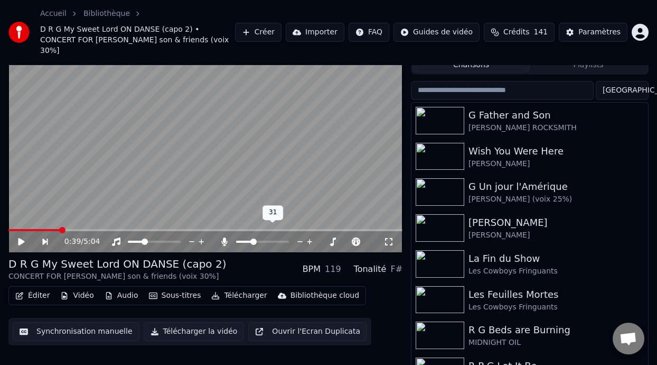
click at [252, 240] on span at bounding box center [244, 241] width 16 height 2
click at [252, 238] on span at bounding box center [253, 241] width 6 height 6
click at [115, 237] on icon at bounding box center [116, 241] width 8 height 8
click at [115, 237] on icon at bounding box center [116, 241] width 11 height 8
click at [24, 237] on icon at bounding box center [29, 241] width 24 height 8
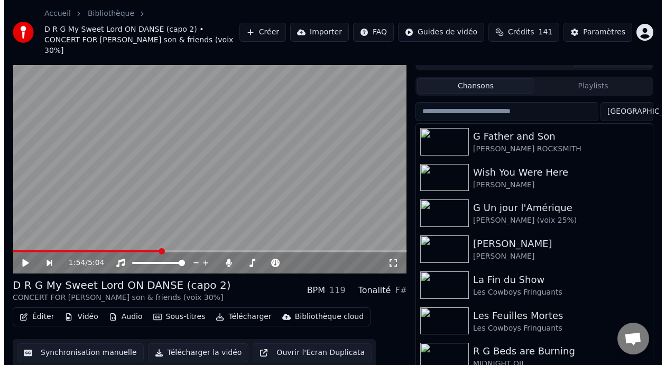
scroll to position [0, 0]
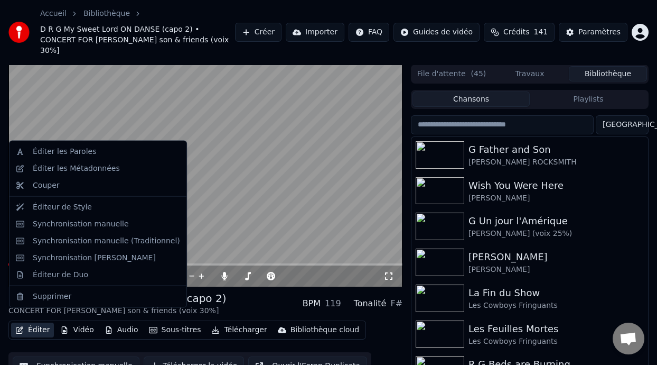
click at [39, 322] on button "Éditer" at bounding box center [32, 329] width 43 height 15
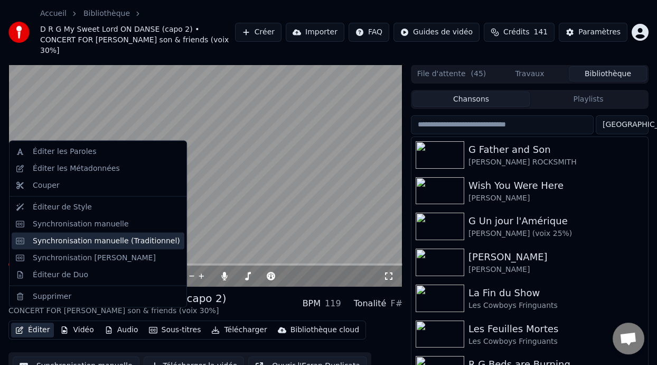
click at [133, 243] on div "Synchronisation manuelle (Traditionnel)" at bounding box center [106, 240] width 147 height 11
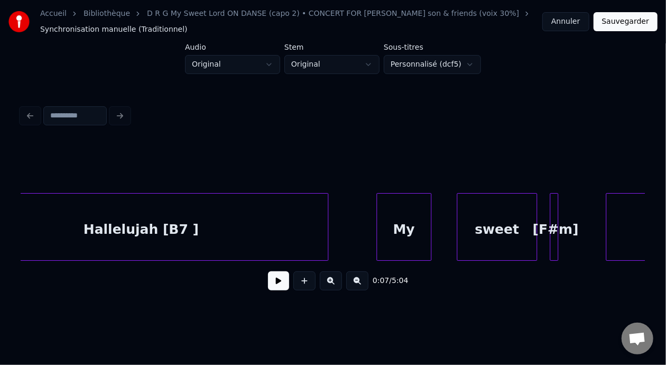
scroll to position [0, 31314]
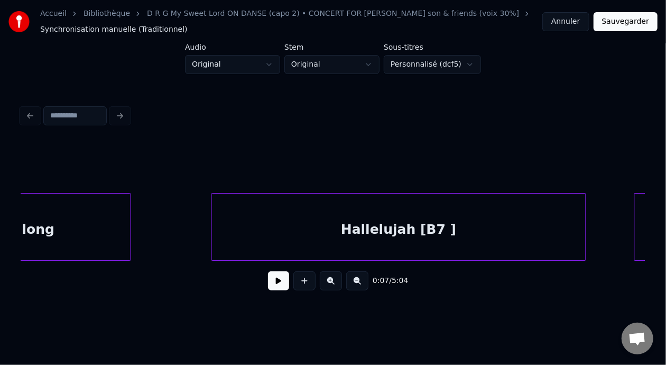
click at [305, 231] on div "Hallelujah [B7 ]" at bounding box center [399, 229] width 374 height 72
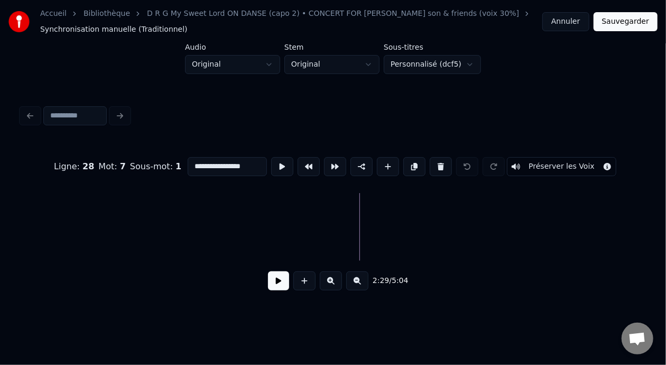
scroll to position [0, 24857]
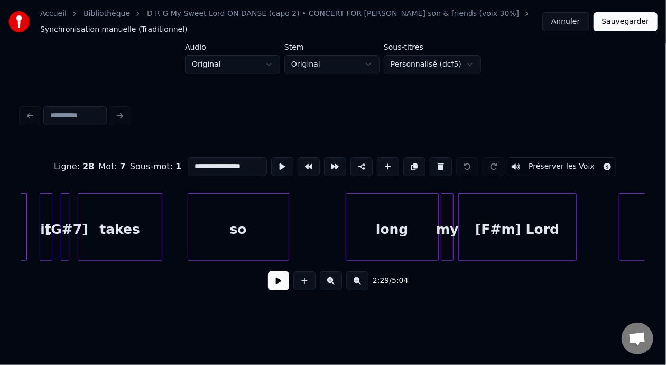
click at [264, 229] on div "so" at bounding box center [238, 229] width 100 height 72
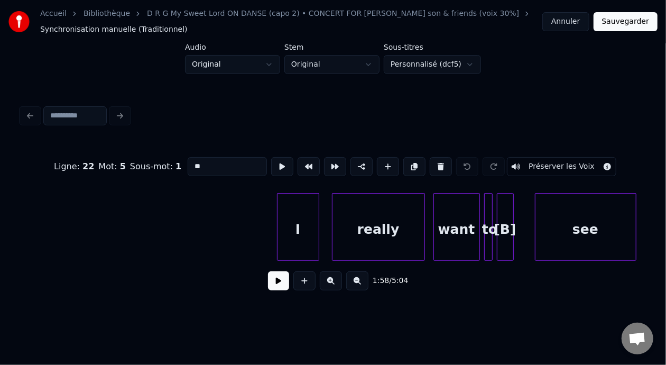
scroll to position [0, 23086]
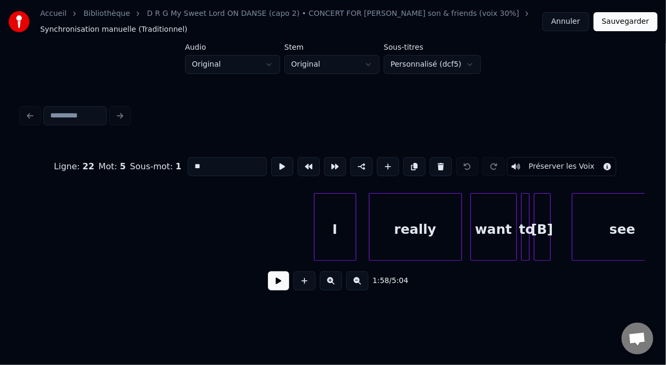
click at [540, 228] on div "[B]" at bounding box center [542, 229] width 16 height 72
click at [188, 162] on input "***" at bounding box center [227, 166] width 79 height 19
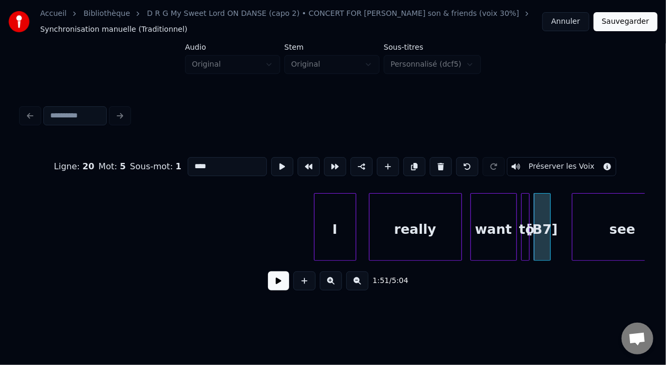
type input "****"
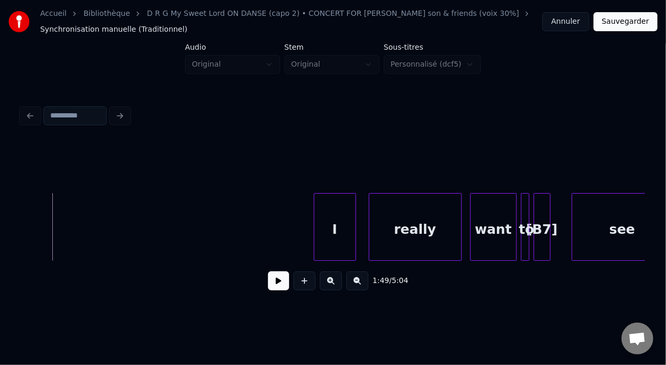
click at [273, 282] on button at bounding box center [278, 280] width 21 height 19
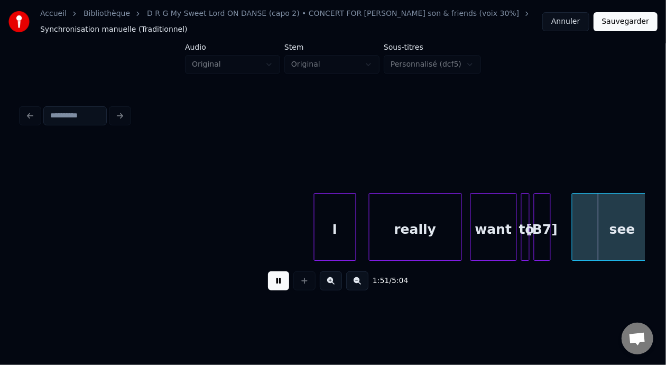
click at [268, 271] on button at bounding box center [278, 280] width 21 height 19
click at [272, 285] on button at bounding box center [278, 280] width 21 height 19
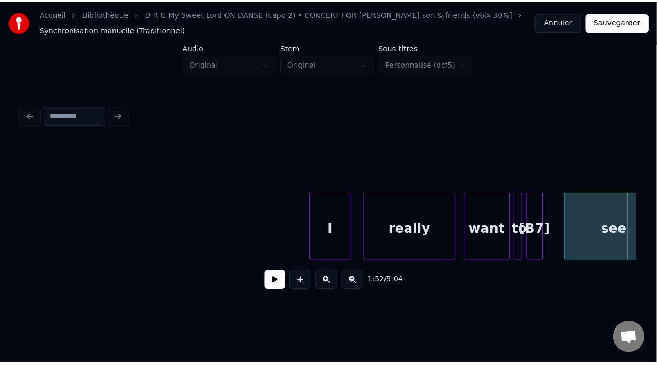
scroll to position [0, 23713]
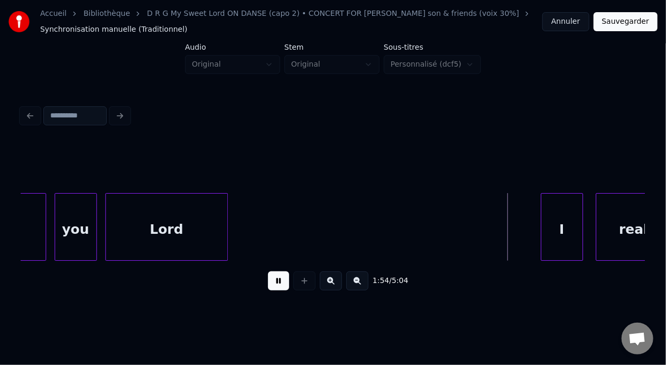
click at [268, 271] on button at bounding box center [278, 280] width 21 height 19
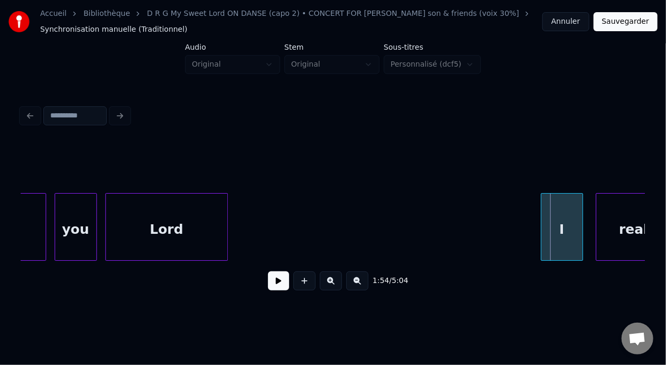
click at [625, 26] on button "Sauvegarder" at bounding box center [625, 21] width 64 height 19
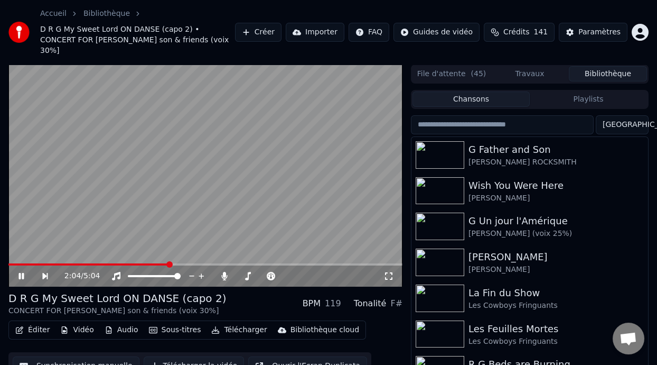
click at [170, 261] on span at bounding box center [169, 264] width 6 height 6
click at [138, 252] on video at bounding box center [205, 175] width 394 height 222
click at [138, 263] on span at bounding box center [73, 264] width 131 height 2
click at [21, 272] on icon at bounding box center [21, 275] width 6 height 7
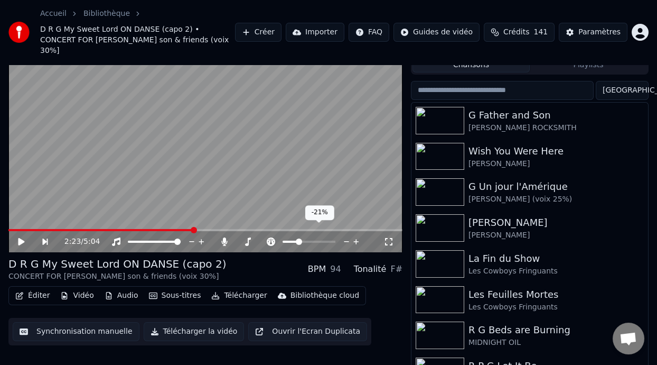
click at [298, 238] on span at bounding box center [299, 241] width 6 height 6
click at [150, 216] on video at bounding box center [205, 141] width 394 height 222
click at [149, 217] on video at bounding box center [205, 141] width 394 height 222
click at [148, 217] on video at bounding box center [205, 141] width 394 height 222
click at [150, 229] on span at bounding box center [101, 230] width 187 height 2
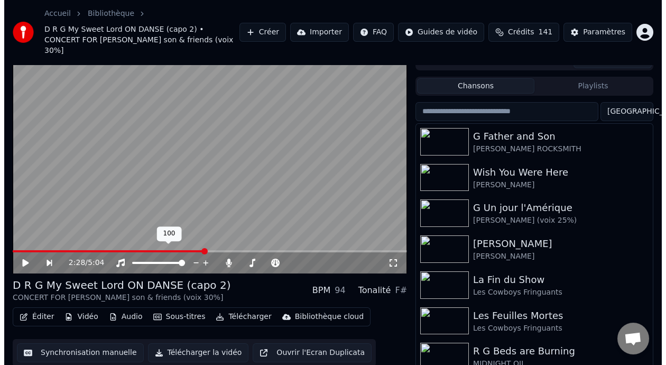
scroll to position [0, 0]
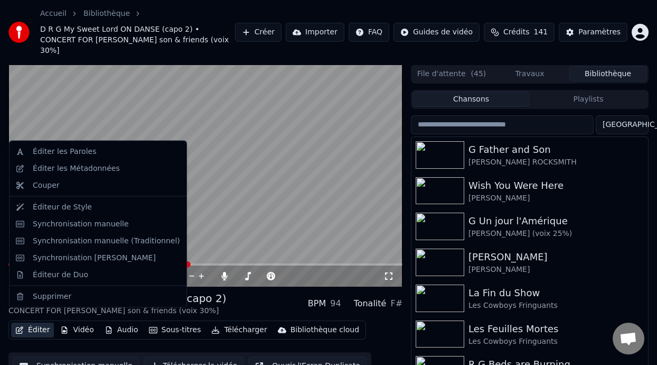
click at [44, 322] on button "Éditer" at bounding box center [32, 329] width 43 height 15
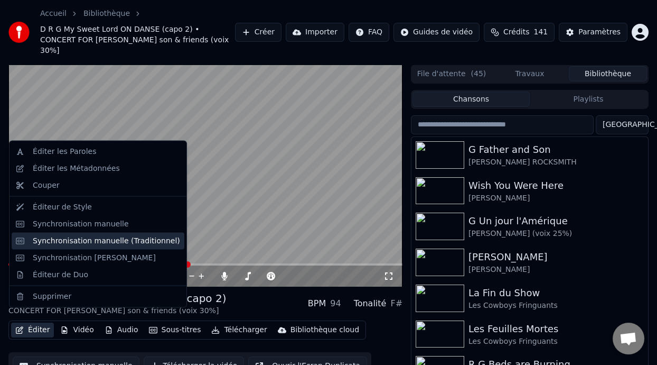
click at [148, 244] on div "Synchronisation manuelle (Traditionnel)" at bounding box center [106, 240] width 147 height 11
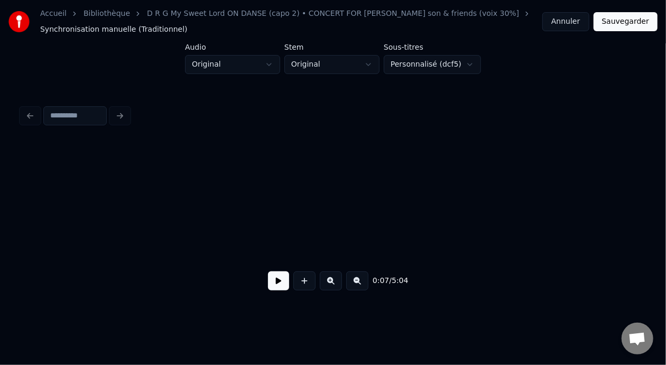
scroll to position [0, 1576]
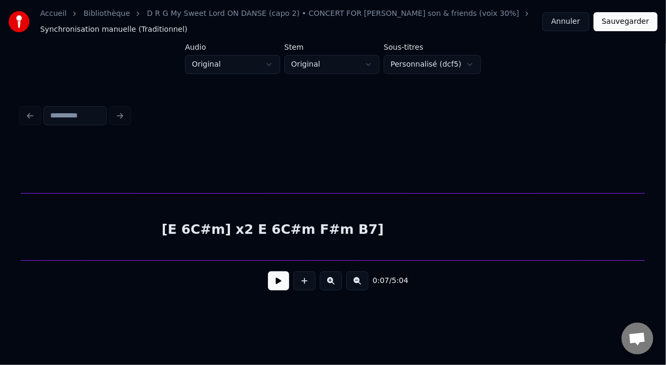
click at [331, 231] on div "[E 6C#m] x2 E 6C#m F#m B7]" at bounding box center [272, 229] width 2885 height 72
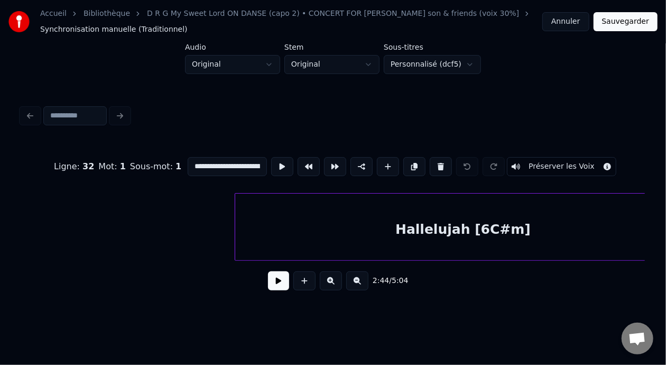
scroll to position [0, 28277]
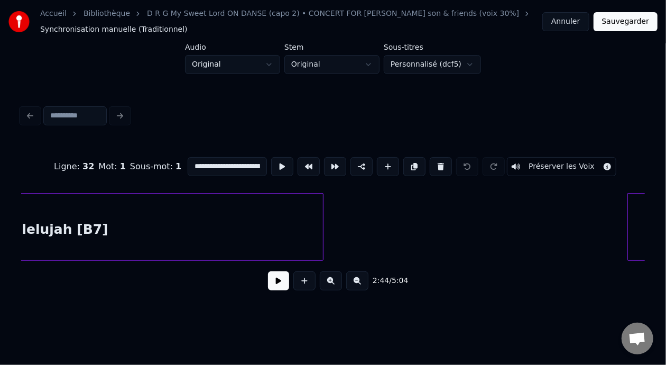
click at [310, 227] on div "Hallelujah [B7]" at bounding box center [53, 229] width 540 height 72
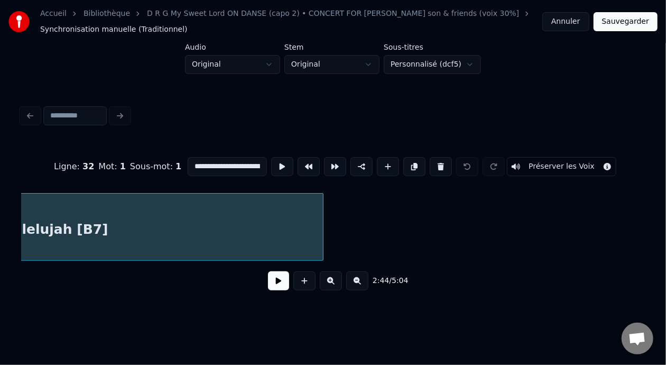
type input "**********"
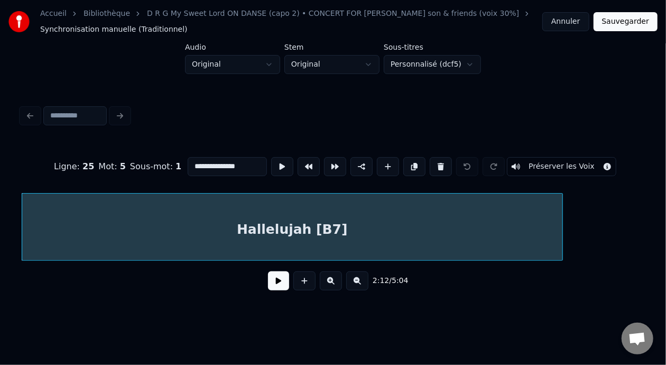
click at [280, 284] on button at bounding box center [278, 280] width 21 height 19
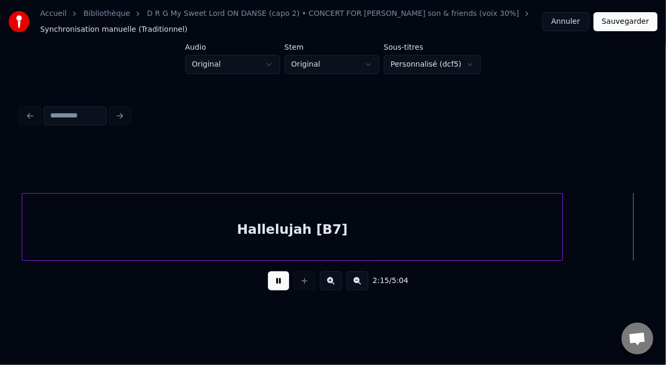
scroll to position [0, 28663]
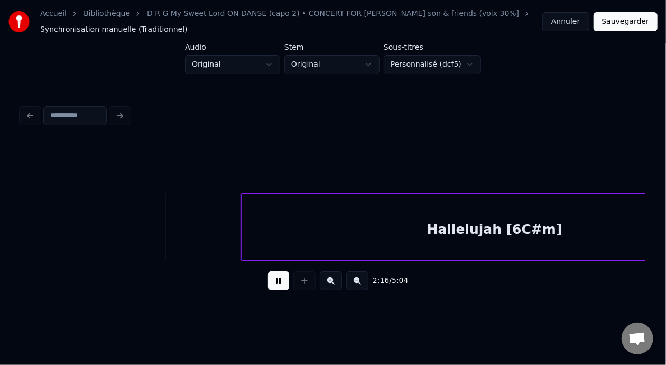
click at [275, 284] on button at bounding box center [278, 280] width 21 height 19
click at [360, 283] on button at bounding box center [357, 280] width 22 height 19
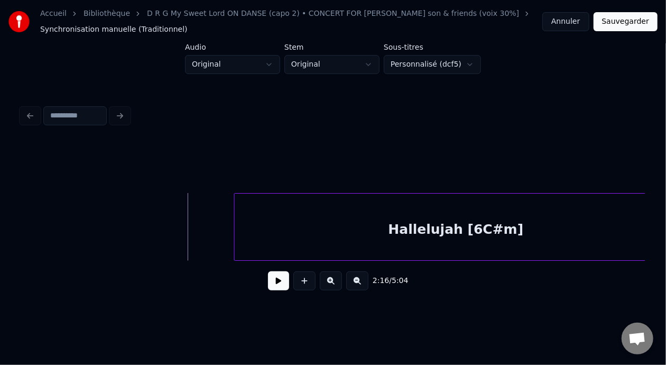
click at [360, 283] on button at bounding box center [357, 280] width 22 height 19
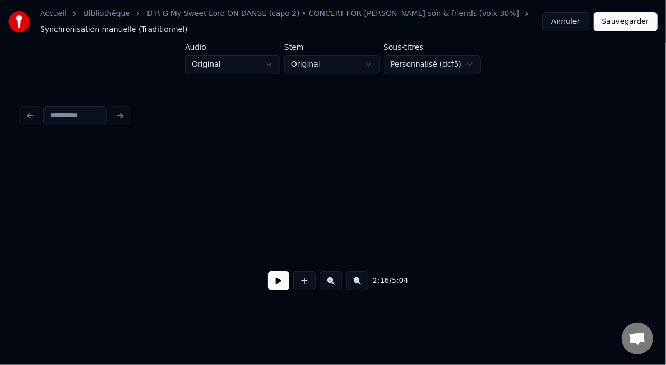
click at [360, 283] on button at bounding box center [357, 280] width 22 height 19
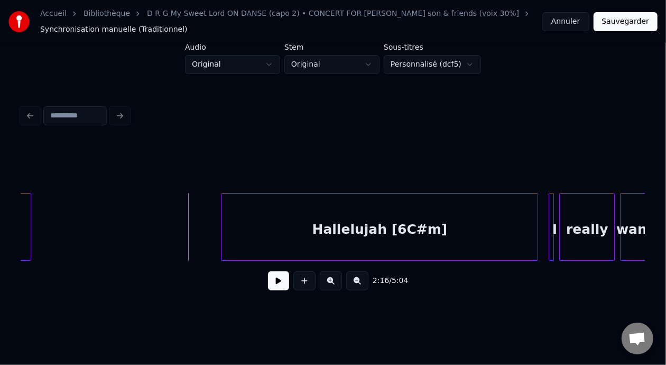
click at [360, 282] on button at bounding box center [357, 280] width 22 height 19
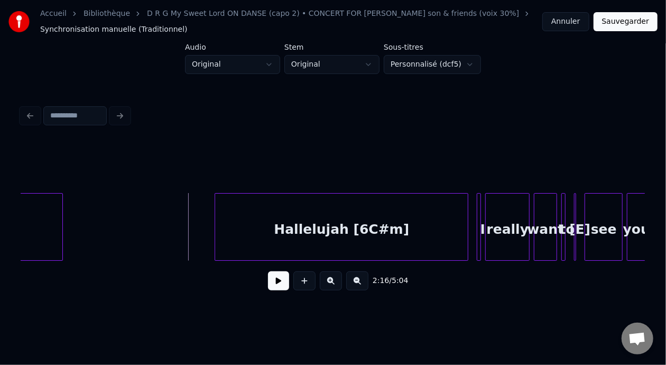
click at [360, 282] on button at bounding box center [357, 280] width 22 height 19
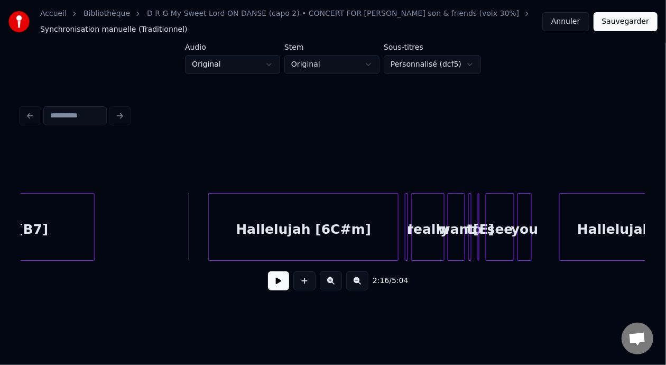
click at [357, 282] on button at bounding box center [357, 280] width 22 height 19
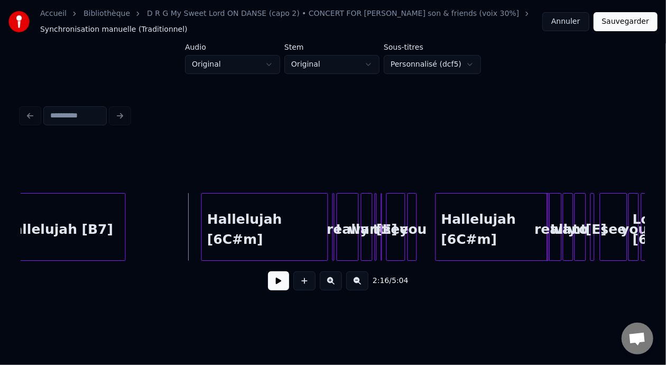
click at [341, 283] on button at bounding box center [331, 280] width 22 height 19
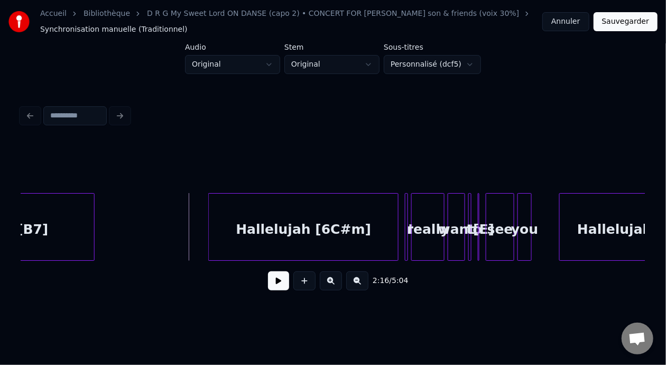
click at [341, 282] on button at bounding box center [331, 280] width 22 height 19
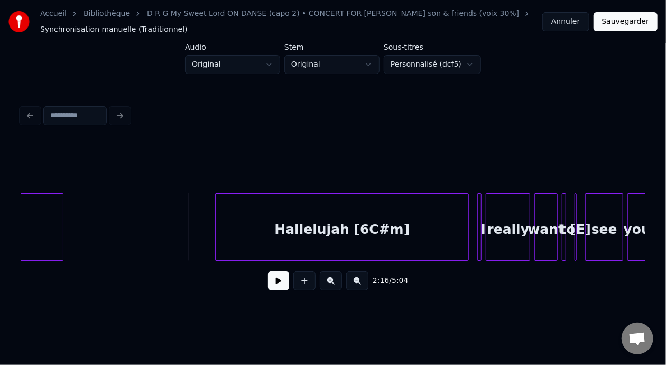
click at [320, 271] on button at bounding box center [331, 280] width 22 height 19
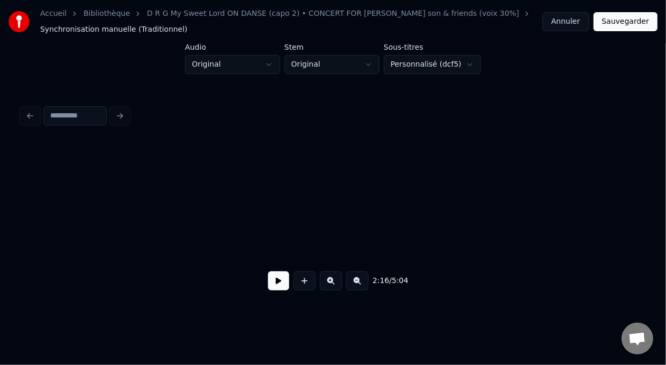
scroll to position [0, 17851]
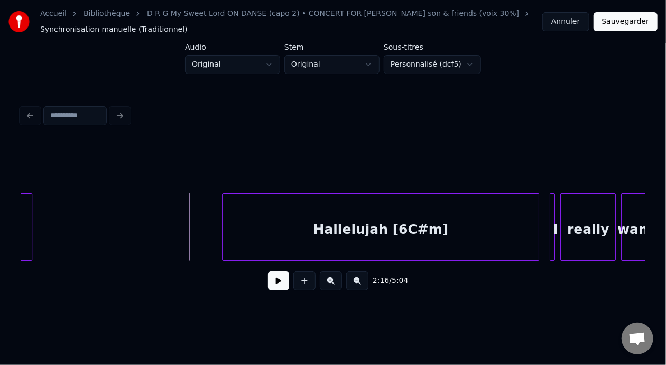
click at [320, 271] on button at bounding box center [331, 280] width 22 height 19
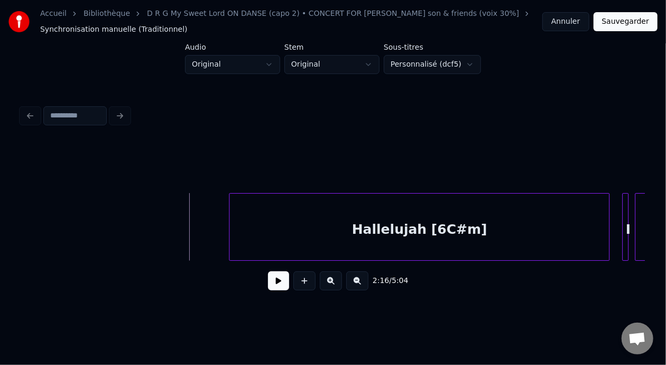
click at [320, 271] on button at bounding box center [331, 280] width 22 height 19
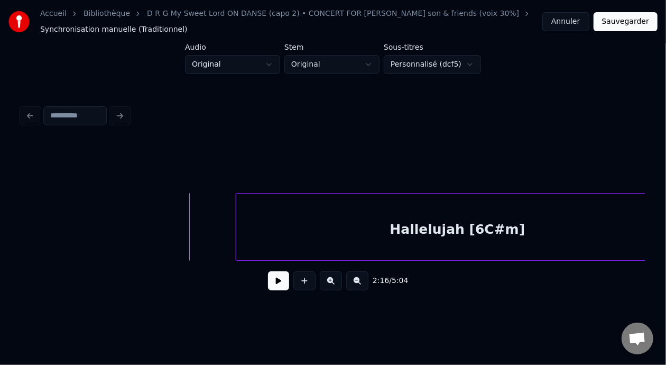
click at [368, 284] on button at bounding box center [357, 280] width 22 height 19
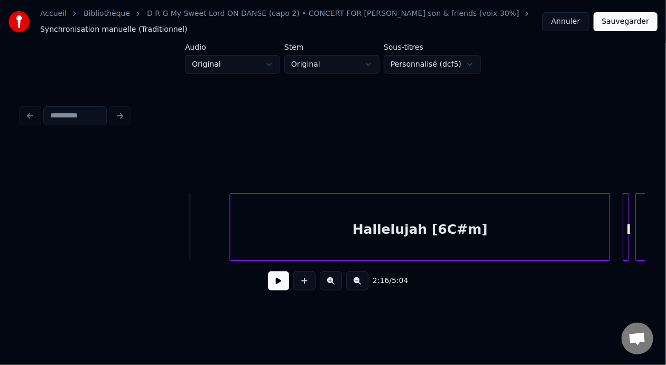
click at [368, 284] on button at bounding box center [357, 280] width 22 height 19
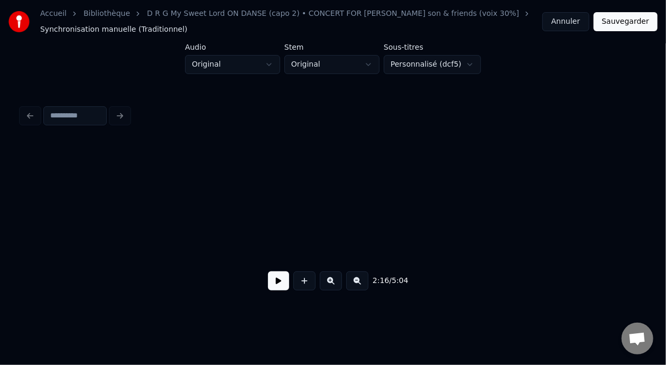
scroll to position [0, 17850]
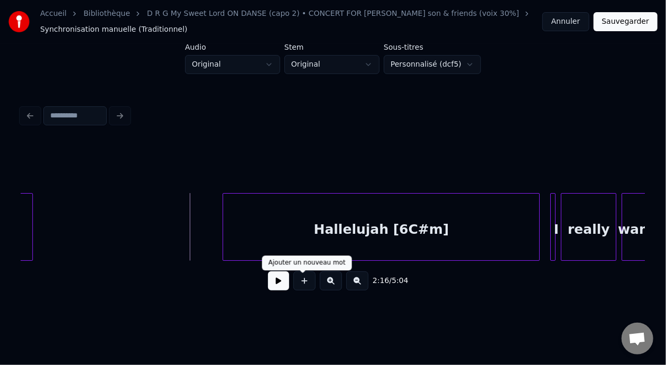
click at [285, 286] on div "2:16 / 5:04" at bounding box center [333, 280] width 607 height 23
click at [275, 285] on button at bounding box center [278, 280] width 21 height 19
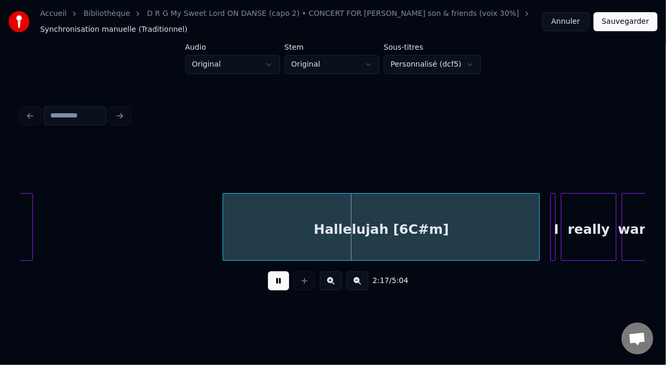
click at [275, 285] on button at bounding box center [278, 280] width 21 height 19
click at [268, 271] on button at bounding box center [278, 280] width 21 height 19
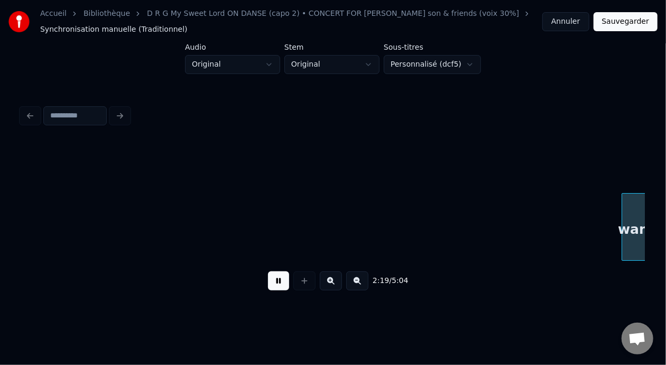
scroll to position [0, 18475]
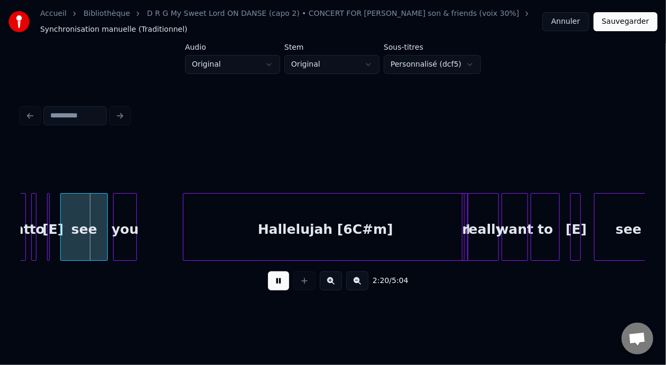
click at [268, 271] on button at bounding box center [278, 280] width 21 height 19
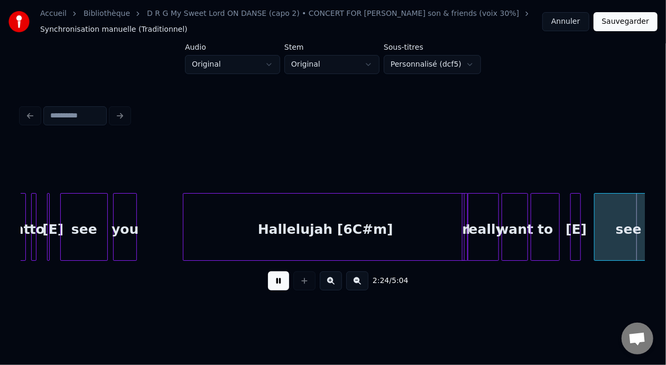
scroll to position [0, 19099]
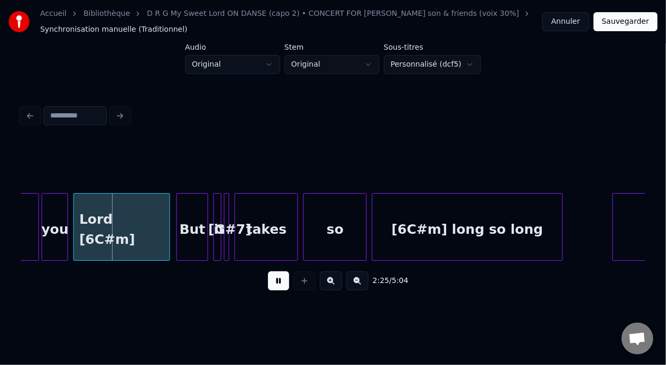
click at [268, 271] on button at bounding box center [278, 280] width 21 height 19
click at [31, 221] on div "see" at bounding box center [5, 229] width 68 height 72
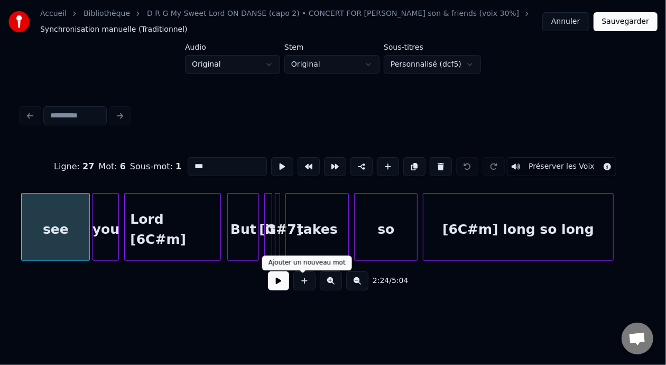
click at [283, 286] on button at bounding box center [278, 280] width 21 height 19
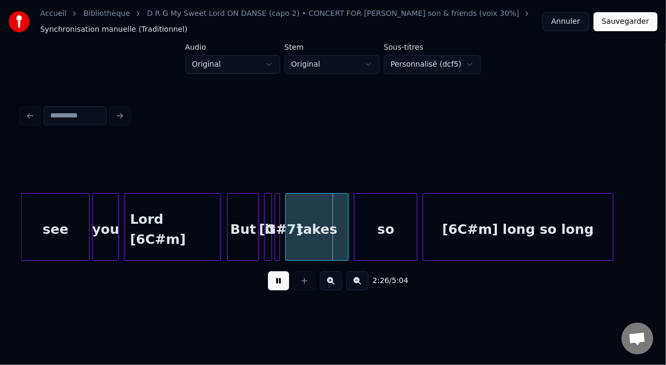
click at [284, 286] on button at bounding box center [278, 280] width 21 height 19
click at [268, 271] on button at bounding box center [278, 280] width 21 height 19
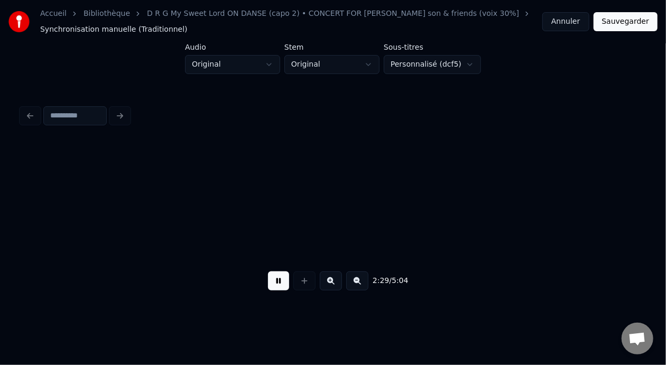
scroll to position [0, 19672]
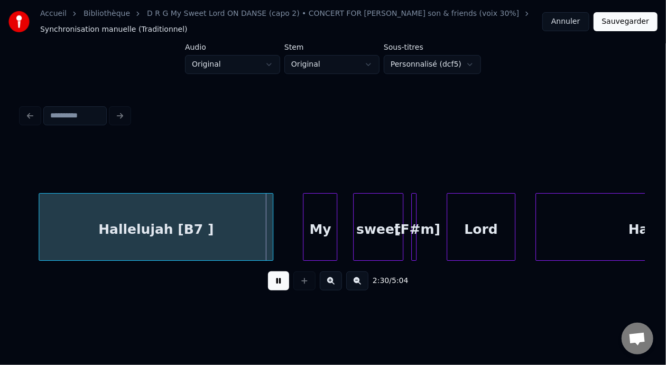
click at [268, 271] on button at bounding box center [278, 280] width 21 height 19
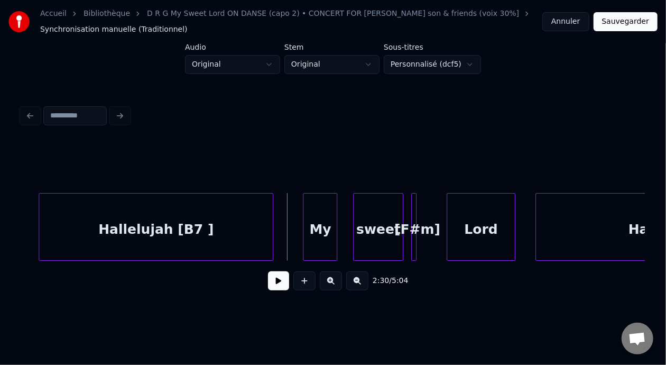
click at [268, 271] on button at bounding box center [278, 280] width 21 height 19
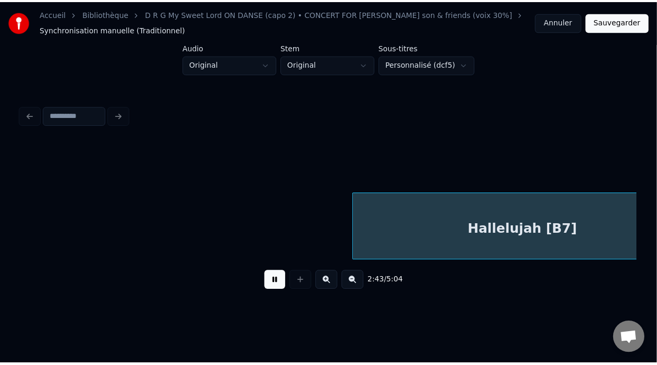
scroll to position [0, 21546]
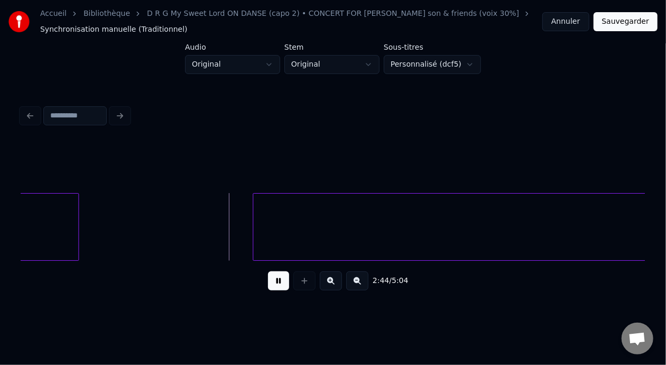
click at [268, 271] on button at bounding box center [278, 280] width 21 height 19
click at [635, 20] on button "Sauvegarder" at bounding box center [625, 21] width 64 height 19
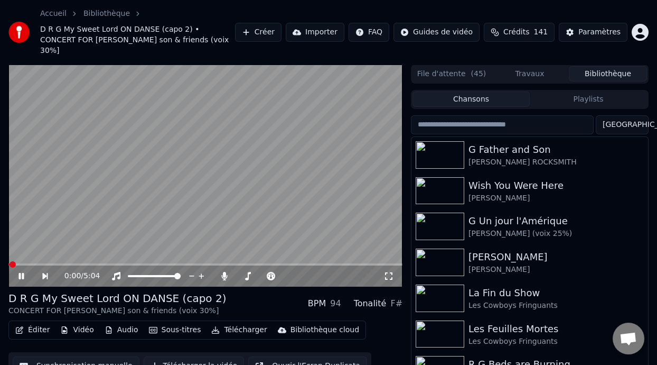
click at [18, 272] on icon at bounding box center [29, 276] width 24 height 8
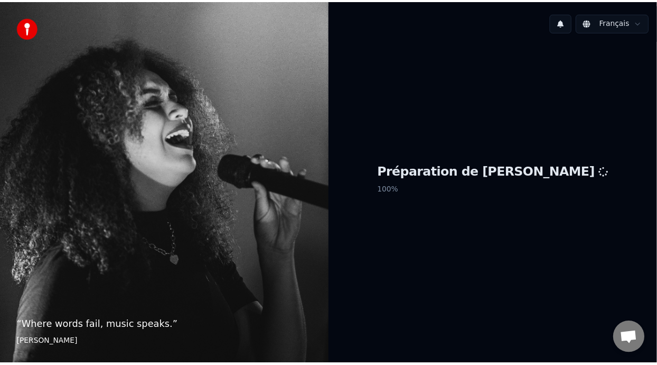
scroll to position [3, 0]
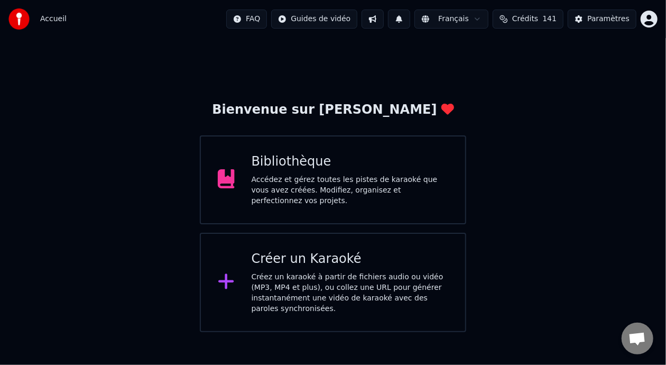
click at [372, 190] on div "Accédez et gérez toutes les pistes de karaoké que vous avez créées. Modifiez, o…" at bounding box center [350, 190] width 197 height 32
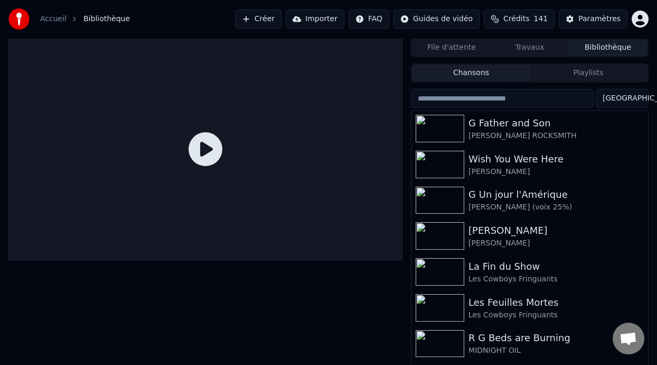
click at [601, 70] on button "Playlists" at bounding box center [588, 73] width 117 height 15
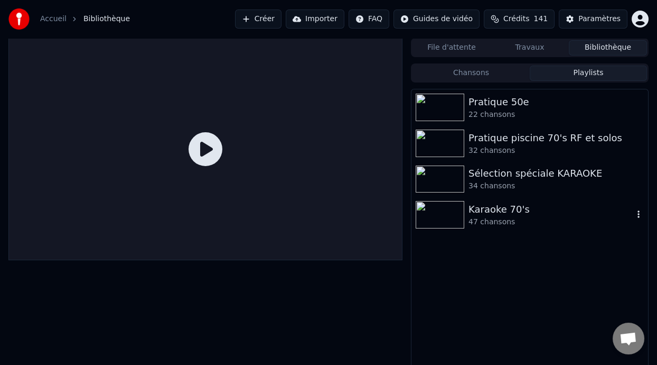
click at [510, 206] on div "Karaoke 70's" at bounding box center [551, 209] width 165 height 15
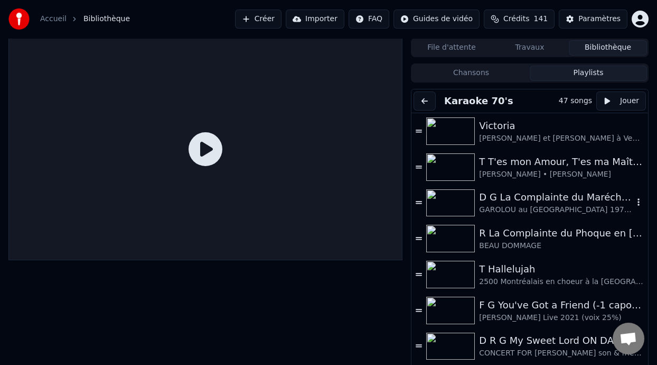
scroll to position [53, 0]
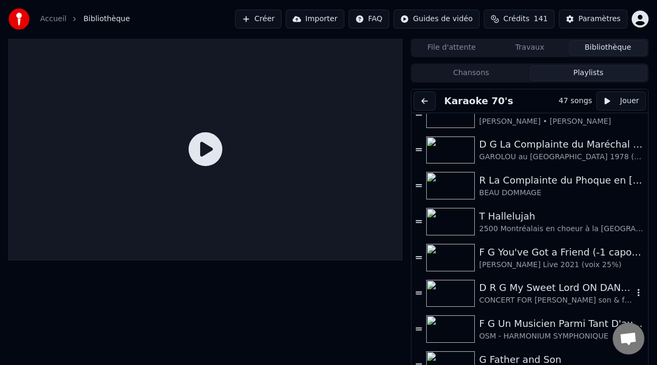
click at [542, 298] on div "CONCERT FOR [PERSON_NAME] son & friends (voix 30%]" at bounding box center [556, 300] width 154 height 11
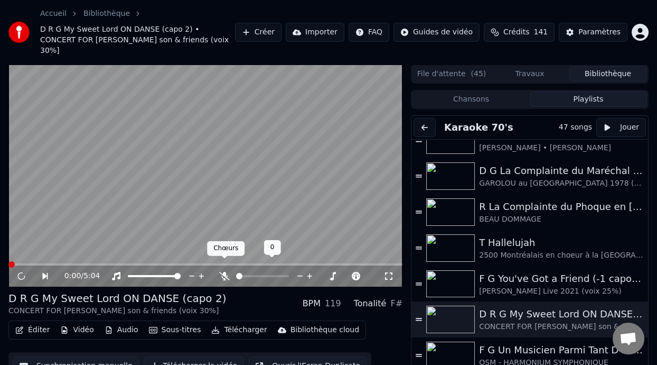
click at [222, 272] on icon at bounding box center [224, 276] width 11 height 8
click at [254, 275] on span at bounding box center [245, 276] width 18 height 2
click at [252, 273] on span at bounding box center [253, 276] width 6 height 6
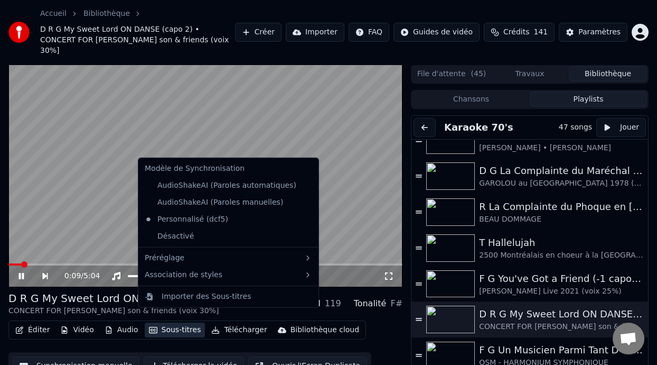
click at [181, 322] on button "Sous-titres" at bounding box center [175, 329] width 61 height 15
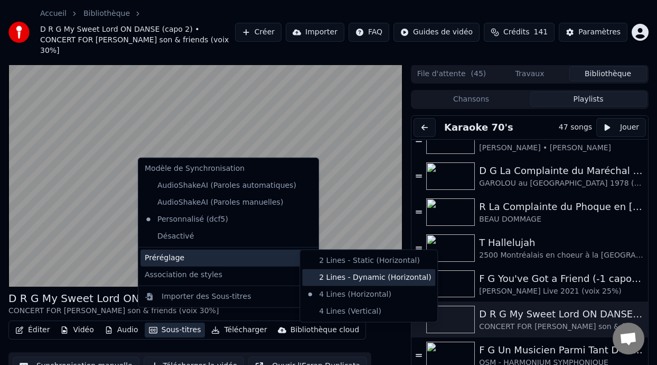
click at [368, 276] on div "2 Lines - Dynamic (Horizontal)" at bounding box center [368, 276] width 133 height 17
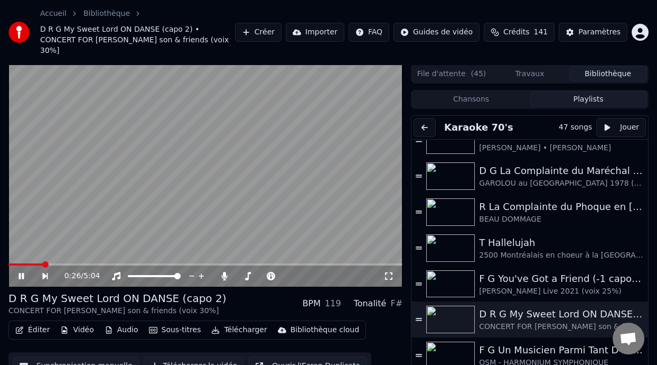
click at [20, 272] on icon at bounding box center [29, 276] width 24 height 8
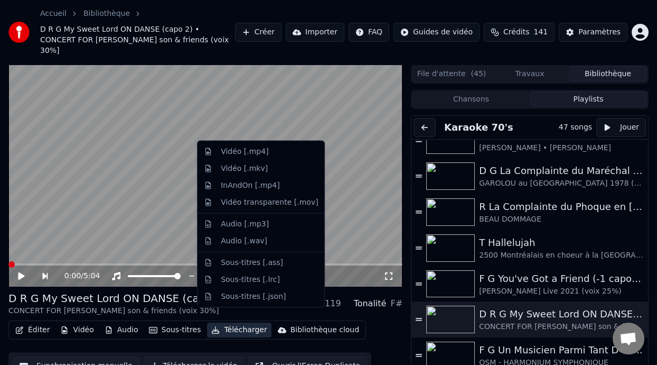
click at [238, 322] on button "Télécharger" at bounding box center [239, 329] width 64 height 15
click at [263, 154] on div "Vidéo [.mp4]" at bounding box center [269, 151] width 97 height 11
